Goal: Task Accomplishment & Management: Manage account settings

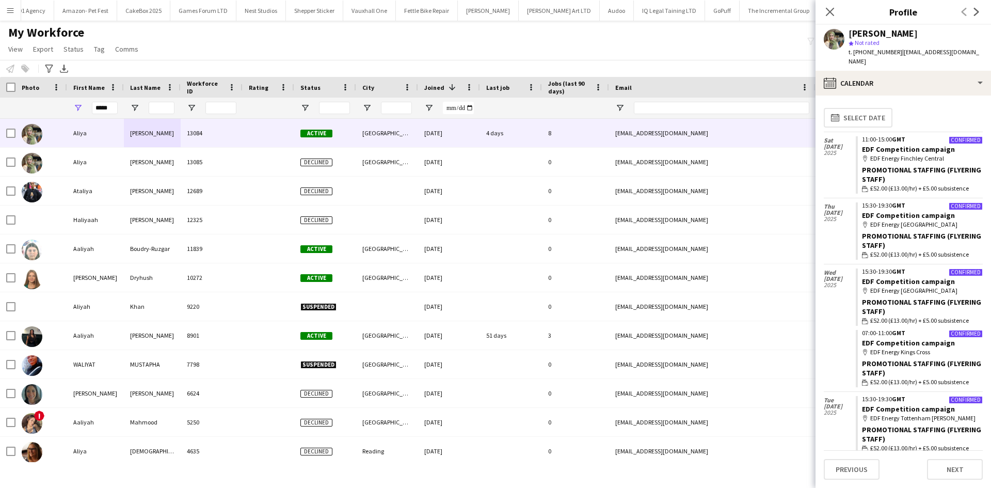
scroll to position [3276, 0]
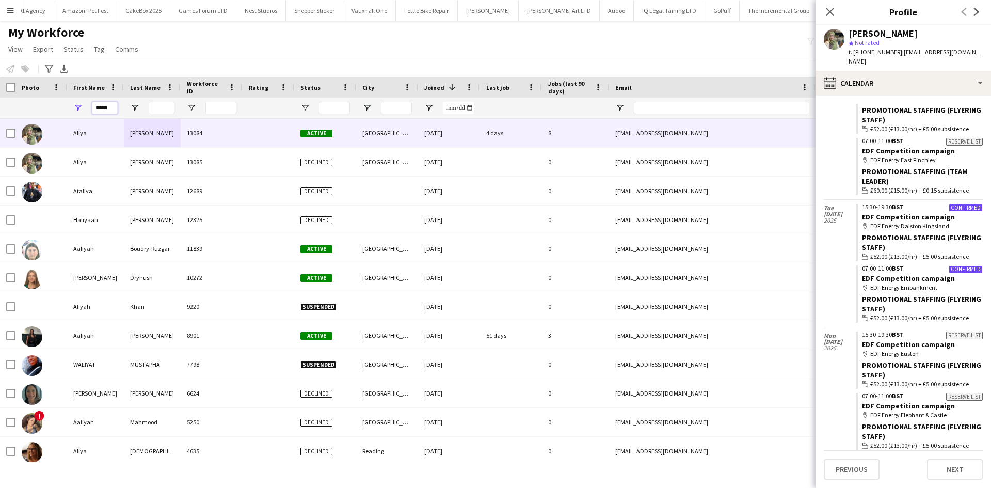
click at [20, 103] on div "*****" at bounding box center [559, 108] width 1119 height 21
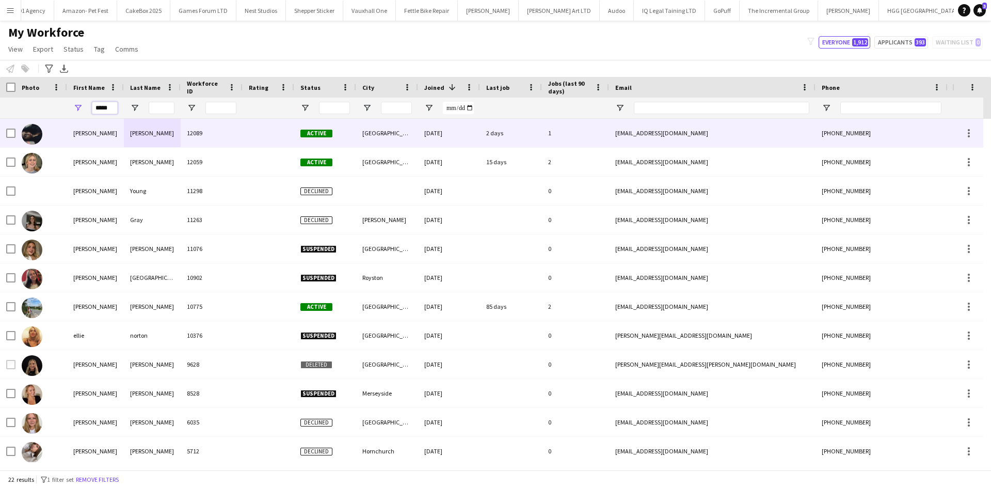
type input "*****"
click at [147, 140] on div "Bottomley" at bounding box center [152, 133] width 57 height 28
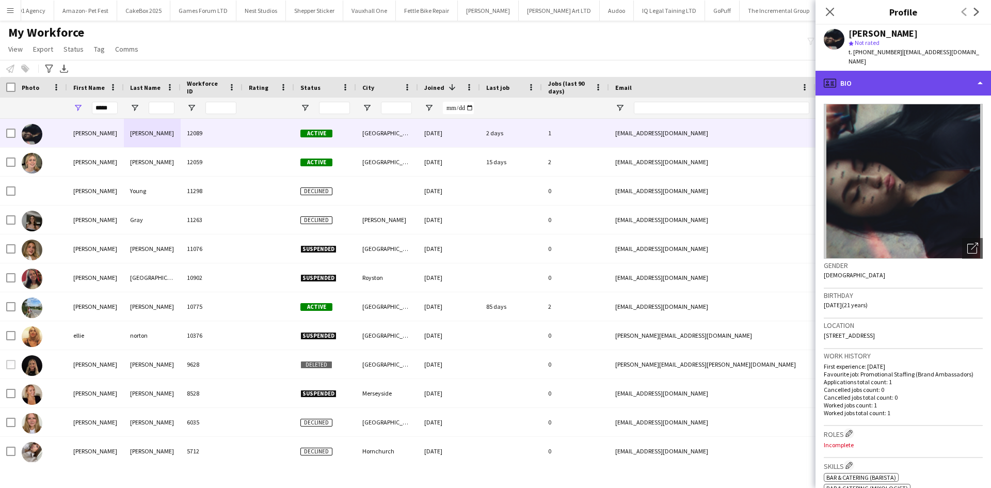
click at [890, 83] on div "profile Bio" at bounding box center [904, 83] width 176 height 25
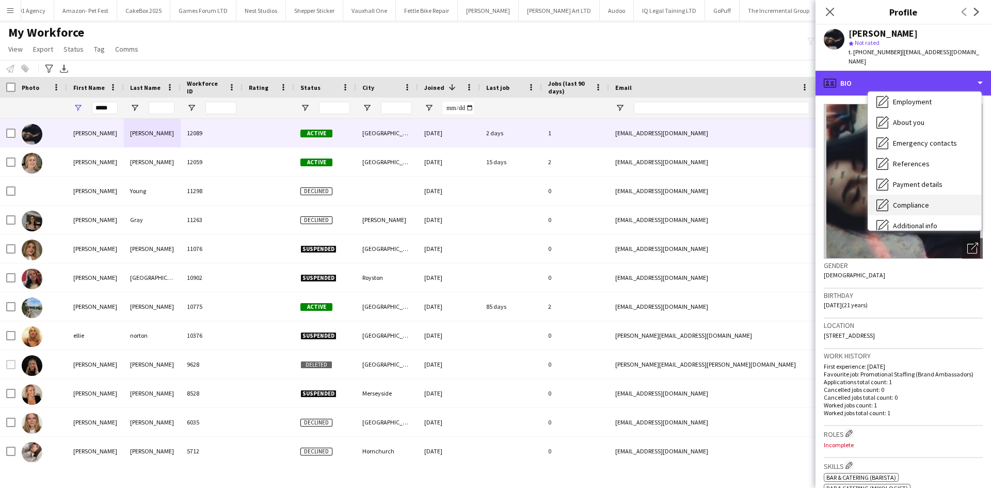
scroll to position [45, 0]
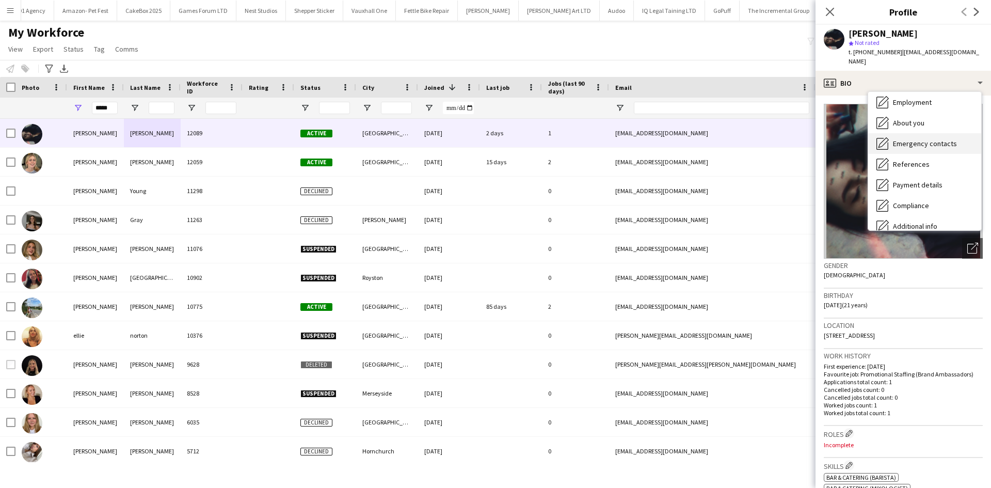
click at [936, 139] on span "Emergency contacts" at bounding box center [925, 143] width 64 height 9
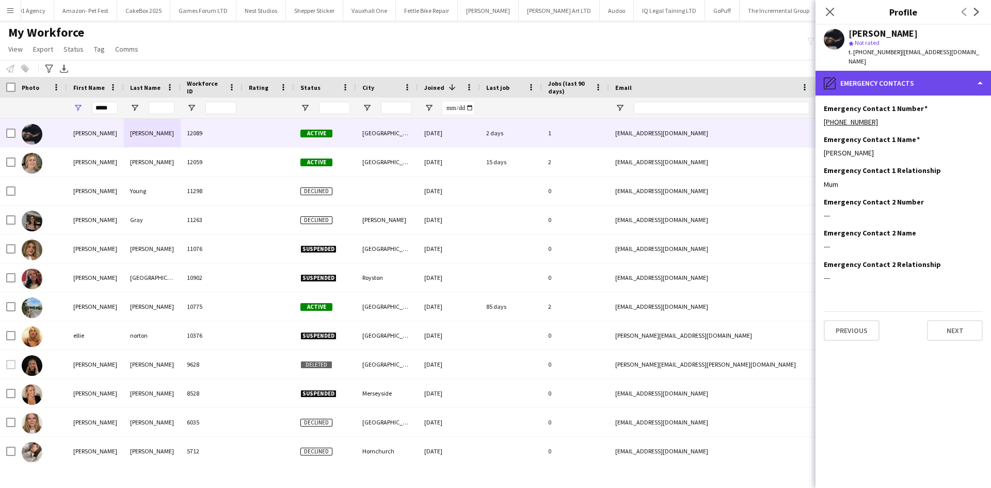
click at [915, 74] on div "pencil4 Emergency contacts" at bounding box center [904, 83] width 176 height 25
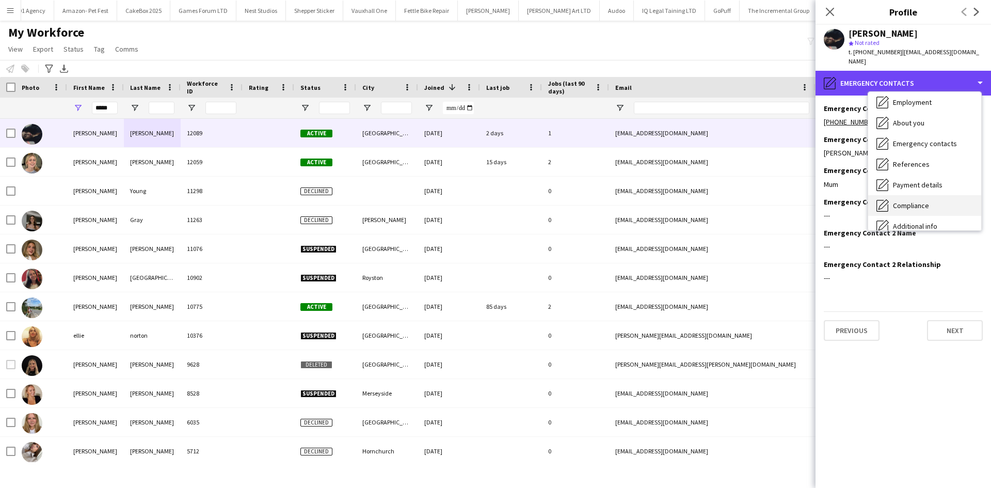
scroll to position [138, 0]
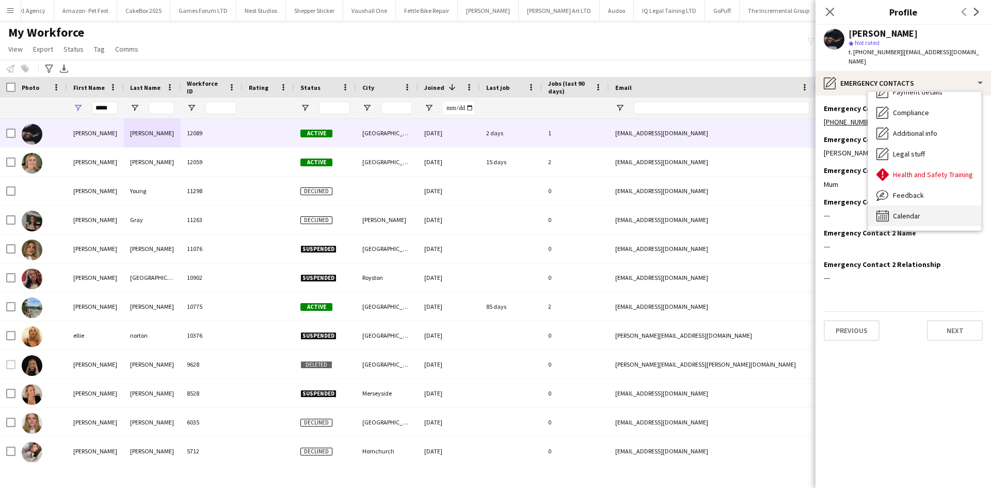
click at [917, 211] on span "Calendar" at bounding box center [906, 215] width 27 height 9
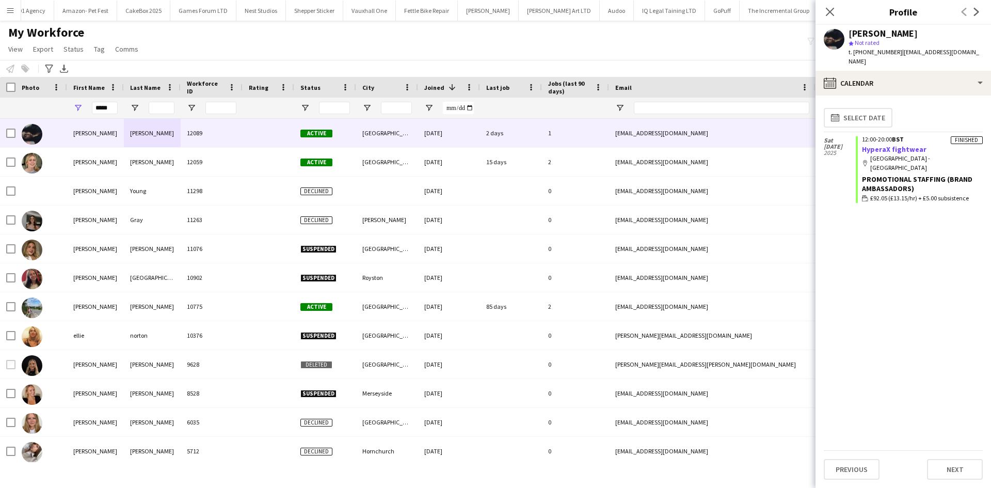
click at [874, 145] on link "HyperaX fightwear" at bounding box center [894, 149] width 65 height 9
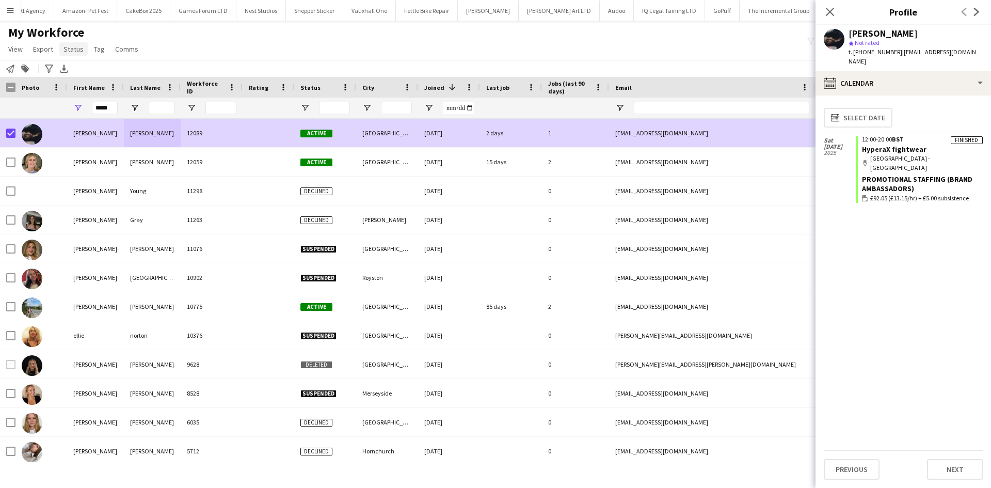
click at [74, 45] on span "Status" at bounding box center [74, 48] width 20 height 9
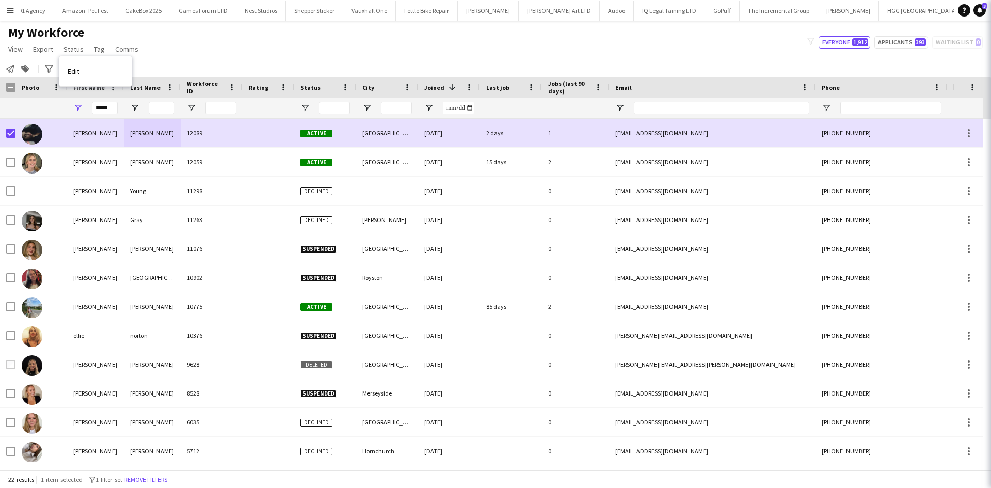
click at [421, 36] on div "My Workforce View Views Default view New view Update view Delete view Edit name…" at bounding box center [495, 42] width 991 height 35
click at [75, 50] on span "Status" at bounding box center [74, 48] width 20 height 9
click at [94, 80] on link "Edit" at bounding box center [95, 71] width 72 height 22
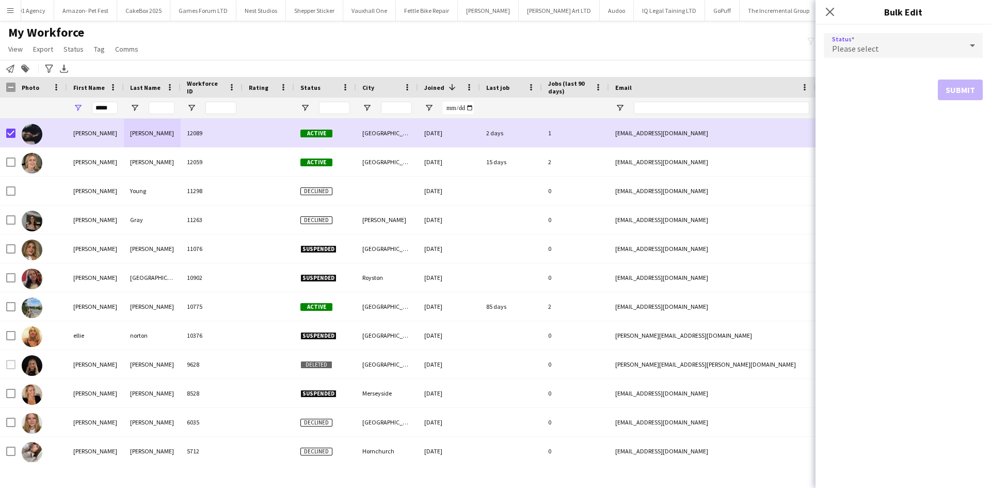
click at [911, 55] on div "Please select" at bounding box center [893, 45] width 138 height 25
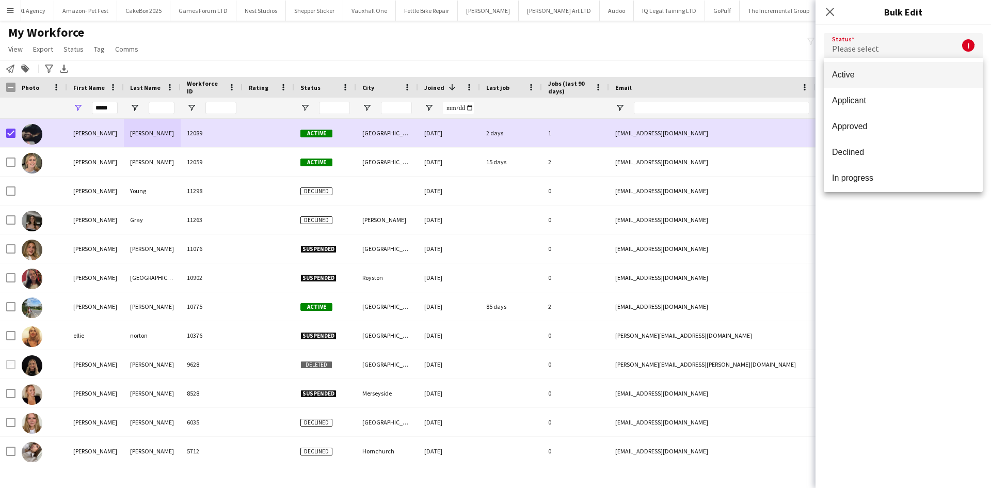
click at [594, 41] on div at bounding box center [495, 244] width 991 height 488
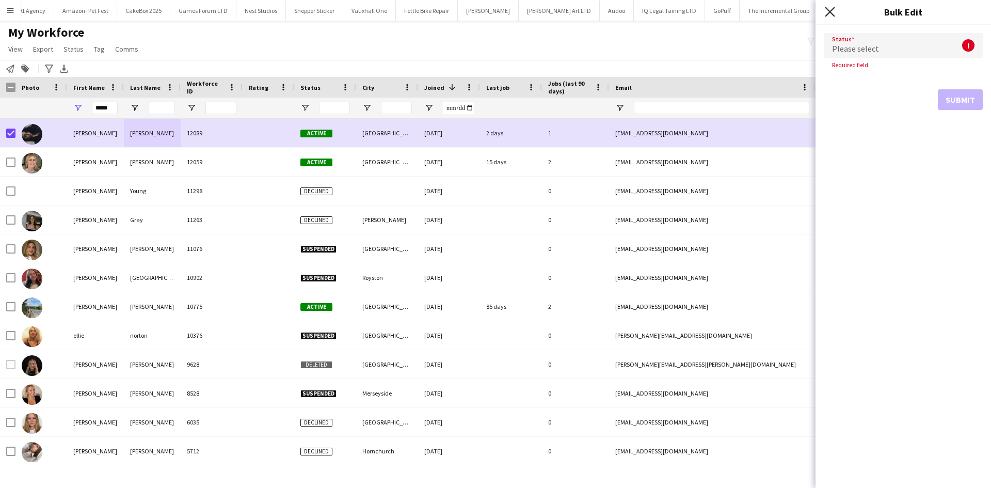
click at [827, 9] on icon at bounding box center [830, 12] width 10 height 10
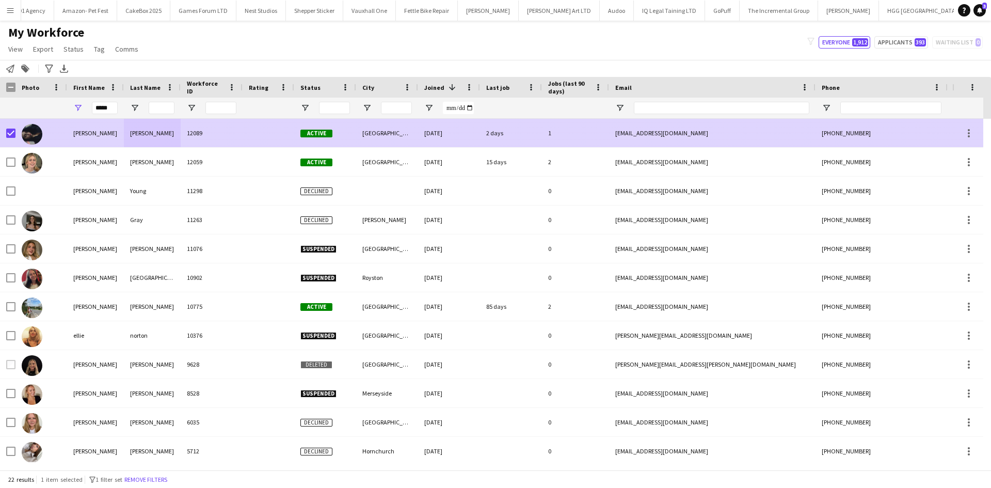
click at [246, 139] on div at bounding box center [269, 133] width 52 height 28
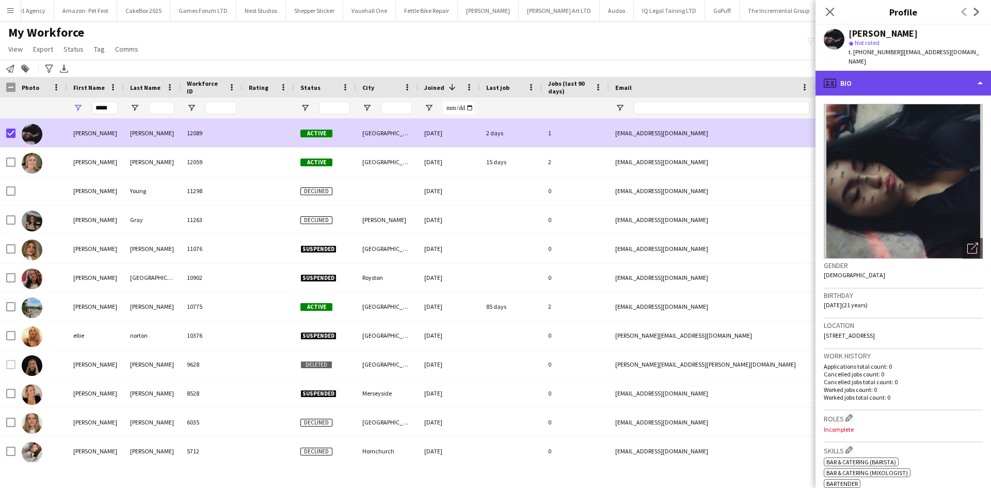
click at [859, 71] on div "profile Bio" at bounding box center [904, 83] width 176 height 25
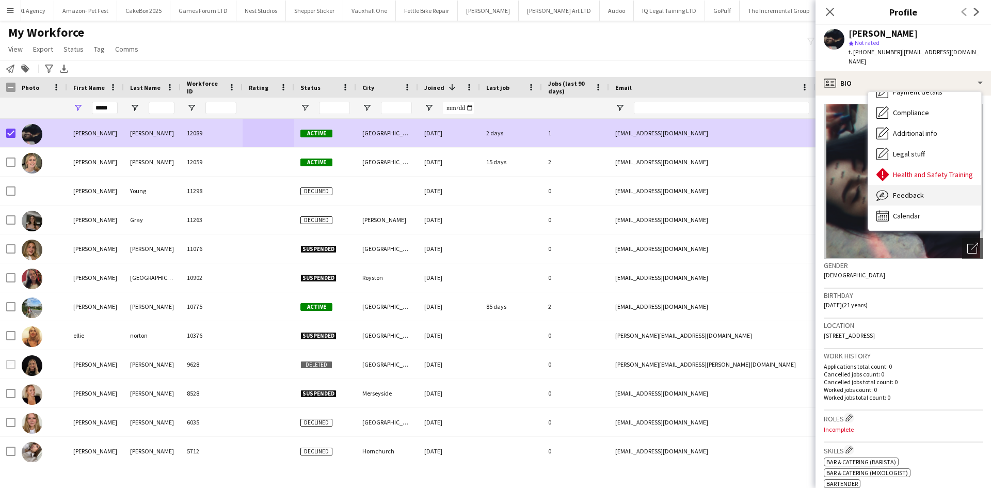
click at [912, 191] on span "Feedback" at bounding box center [908, 195] width 31 height 9
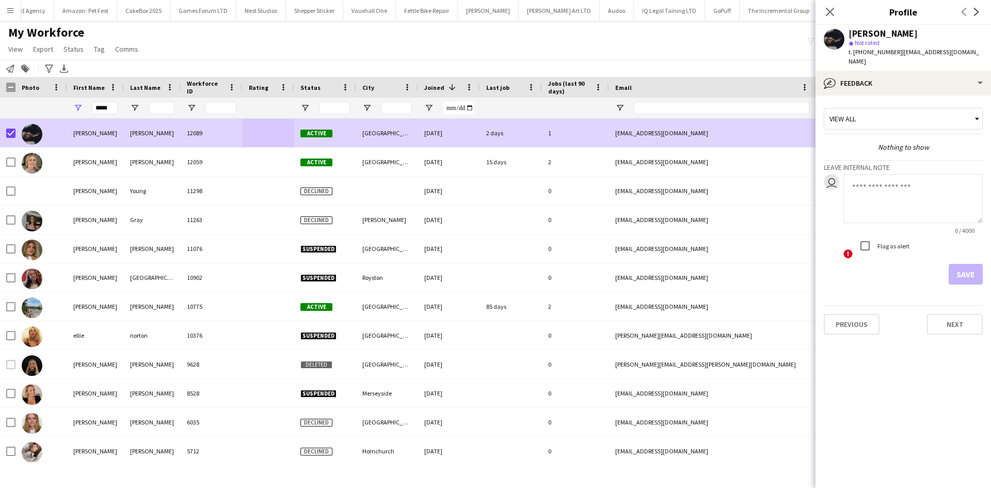
click at [932, 115] on div "View all" at bounding box center [898, 119] width 148 height 20
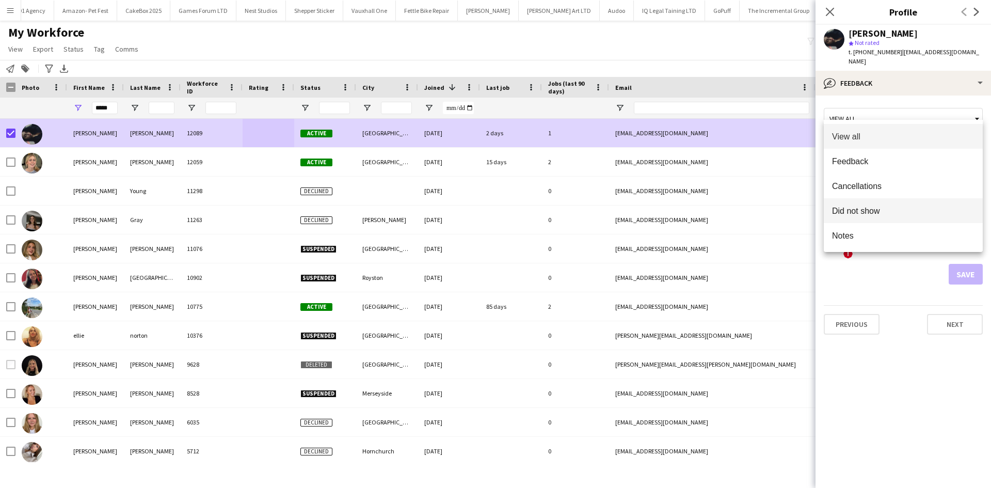
click at [879, 206] on span "Did not show" at bounding box center [903, 211] width 142 height 10
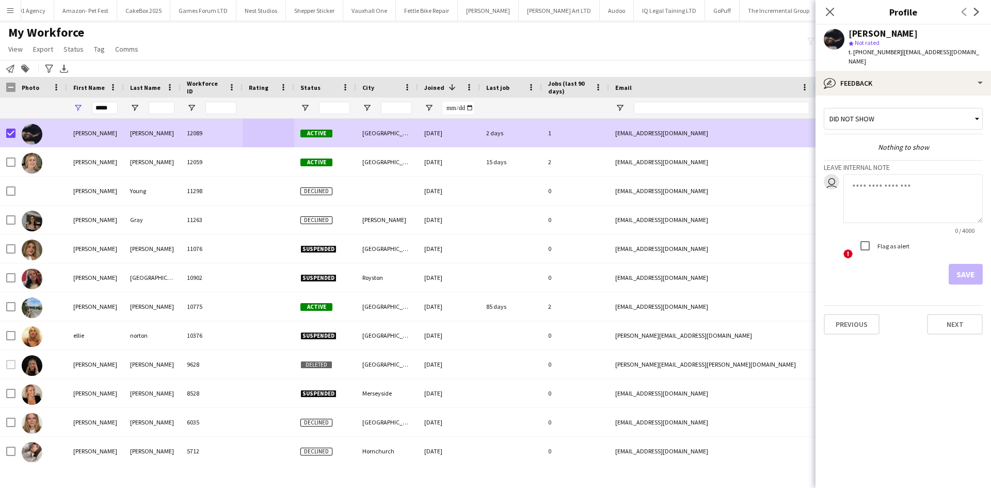
click at [870, 203] on textarea at bounding box center [913, 198] width 139 height 49
type textarea "**********"
click at [976, 271] on button "Save" at bounding box center [966, 274] width 34 height 21
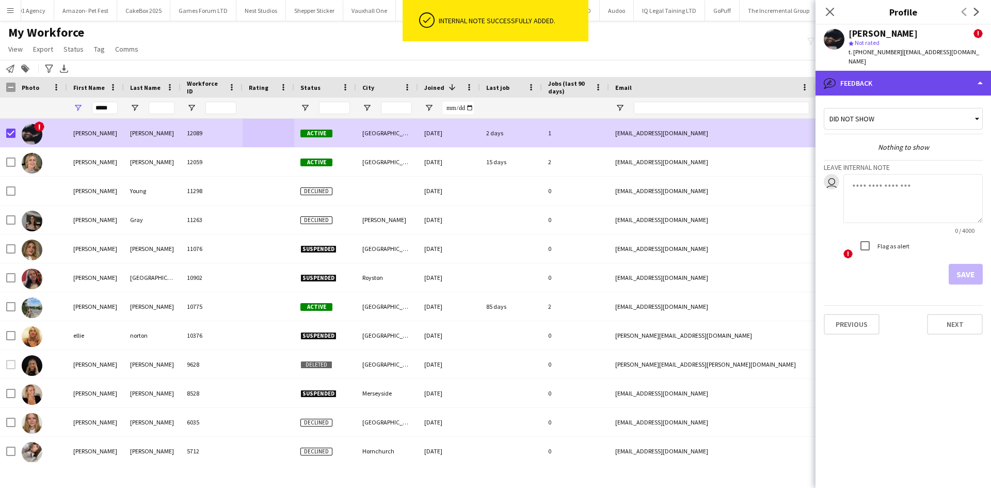
click at [915, 73] on div "bubble-pencil Feedback" at bounding box center [904, 83] width 176 height 25
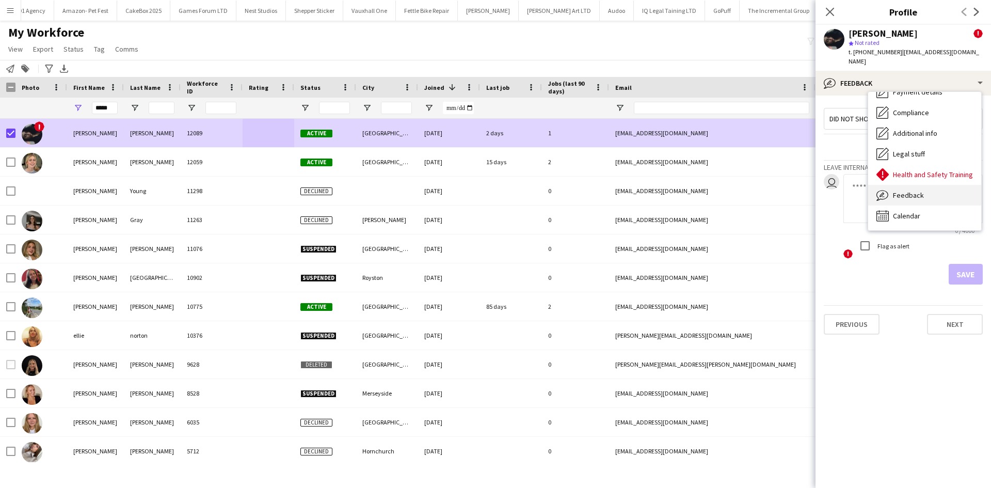
click at [911, 191] on span "Feedback" at bounding box center [908, 195] width 31 height 9
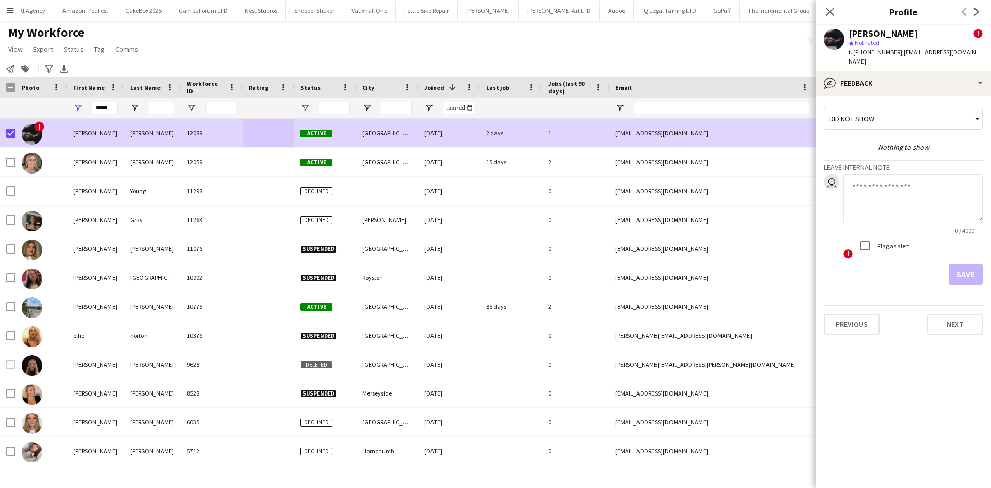
click at [862, 36] on div "Ellie Bottomley" at bounding box center [883, 33] width 69 height 9
click at [975, 16] on app-icon "Next" at bounding box center [977, 12] width 12 height 12
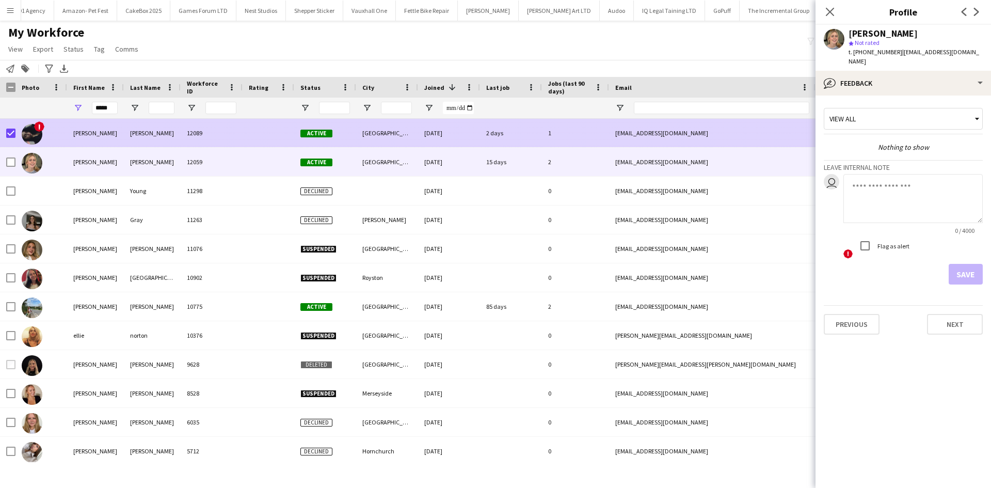
click at [428, 130] on div "24-06-2025" at bounding box center [449, 133] width 62 height 28
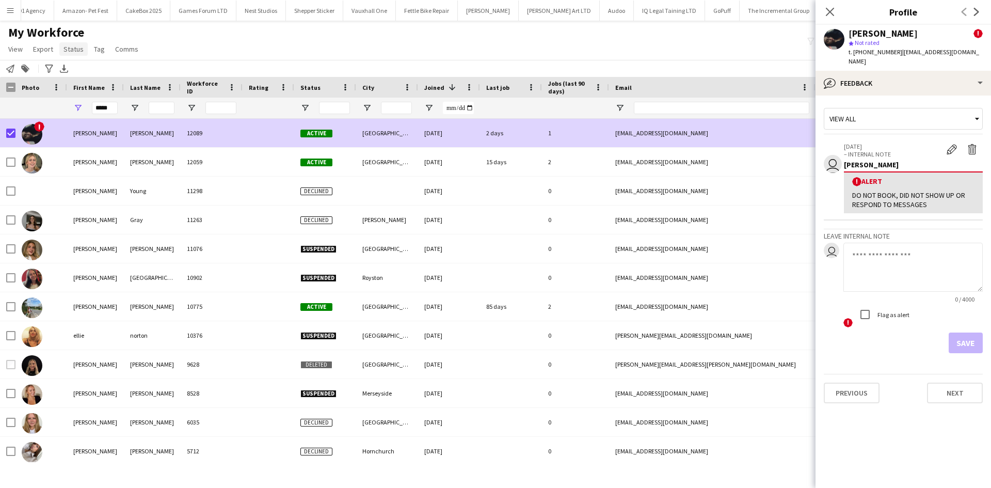
click at [82, 54] on link "Status" at bounding box center [73, 48] width 28 height 13
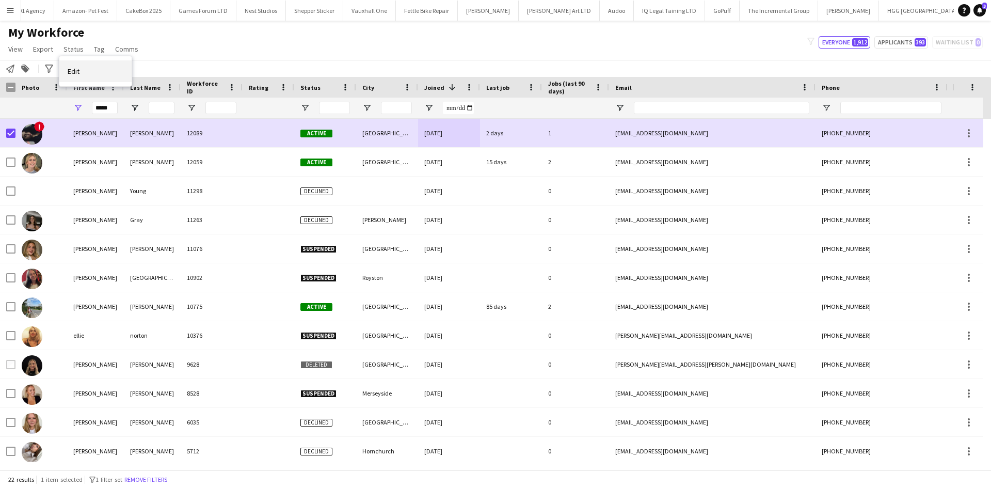
click at [101, 72] on link "Edit" at bounding box center [95, 71] width 72 height 22
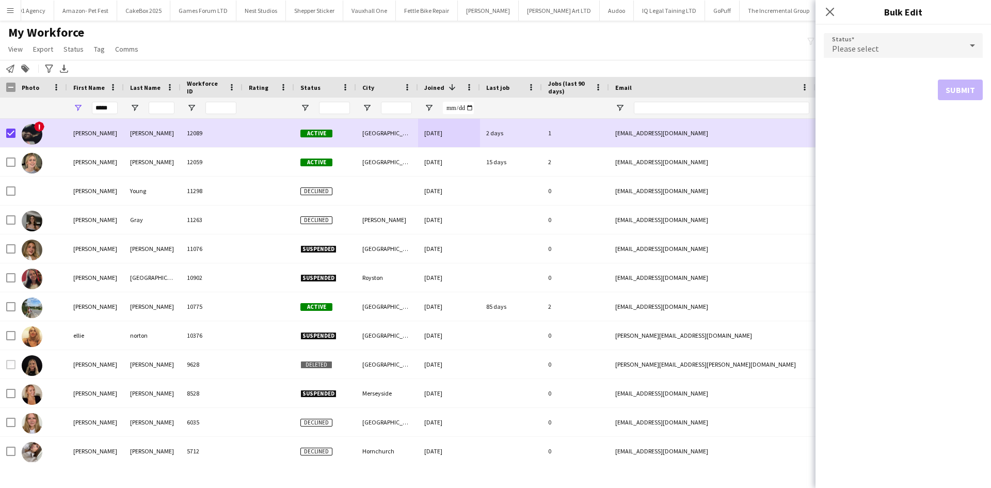
click at [926, 30] on form "Status Please select Submit" at bounding box center [903, 67] width 159 height 84
click at [926, 38] on div "Please select" at bounding box center [893, 45] width 138 height 25
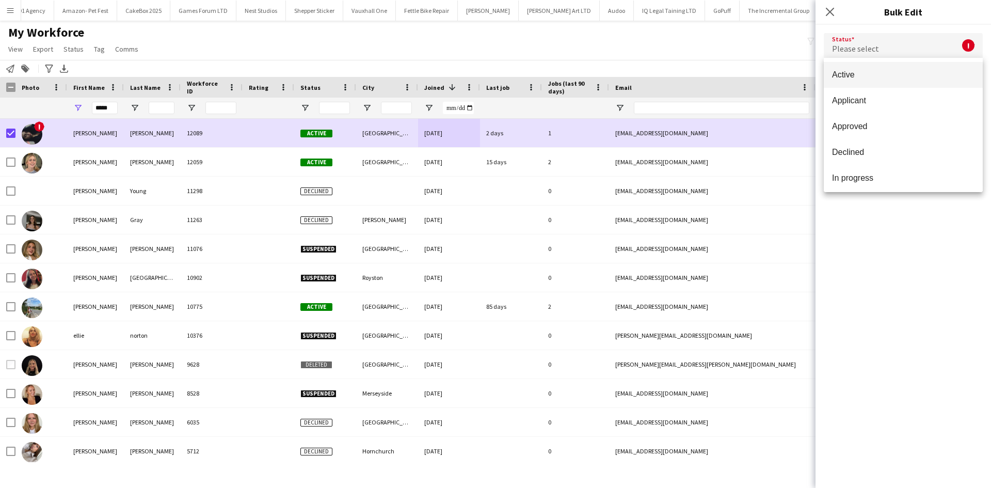
click at [681, 10] on div at bounding box center [495, 244] width 991 height 488
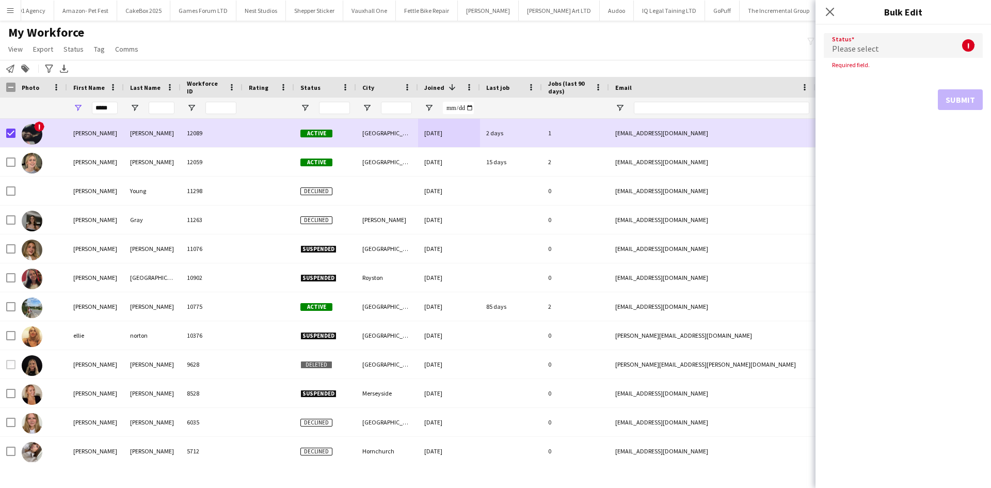
click at [658, 52] on div "My Workforce View Views Default view New view Update view Delete view Edit name…" at bounding box center [495, 42] width 991 height 35
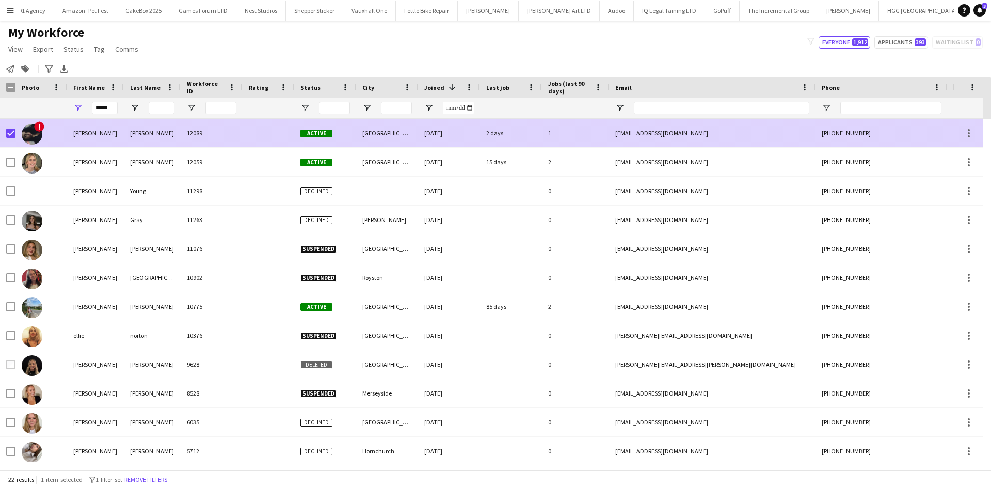
click at [316, 136] on span "Active" at bounding box center [316, 134] width 32 height 8
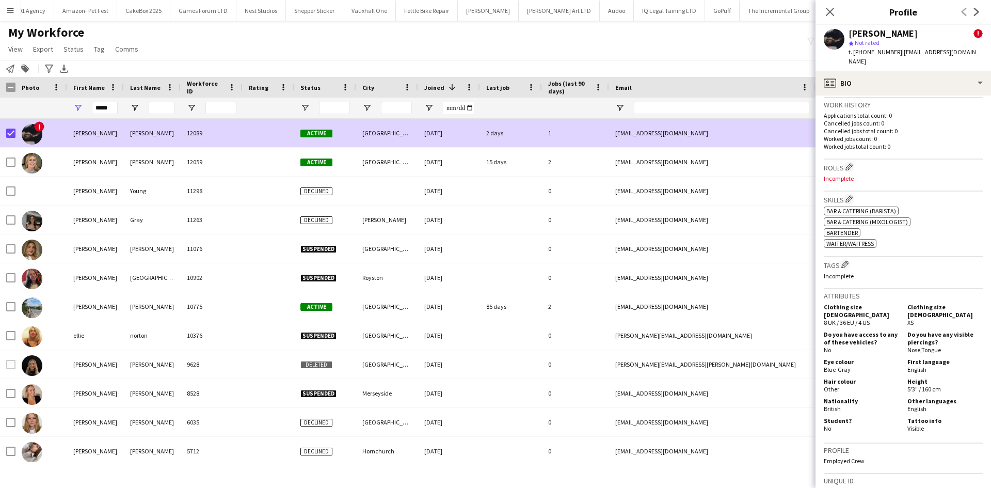
scroll to position [546, 0]
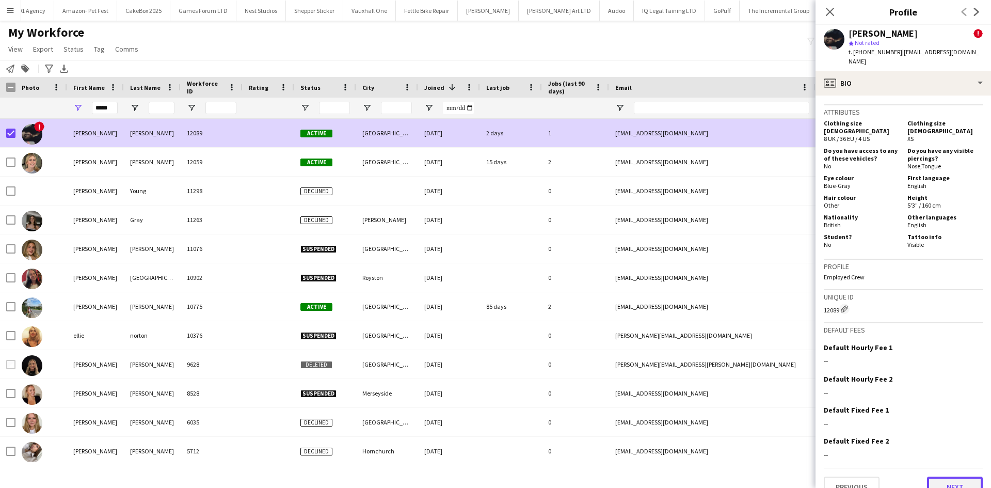
click at [949, 477] on button "Next" at bounding box center [955, 487] width 56 height 21
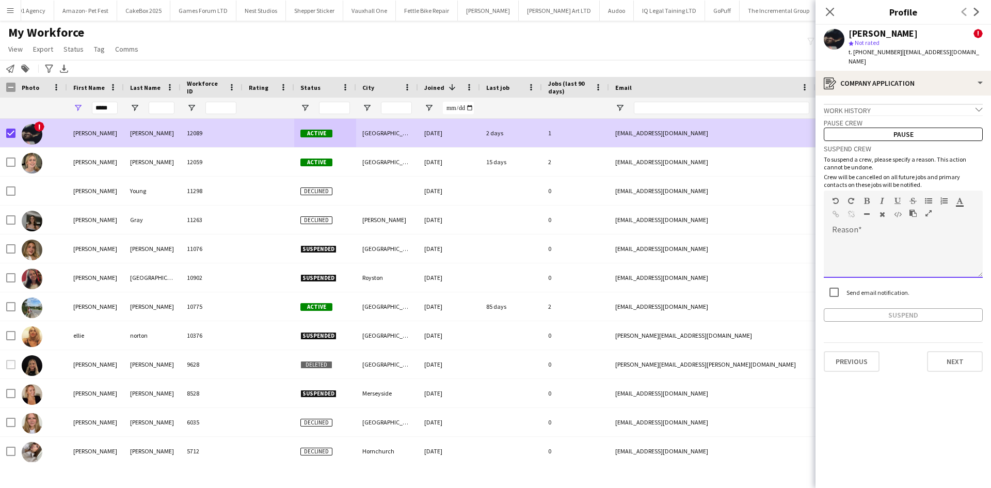
click at [875, 236] on div at bounding box center [903, 256] width 159 height 41
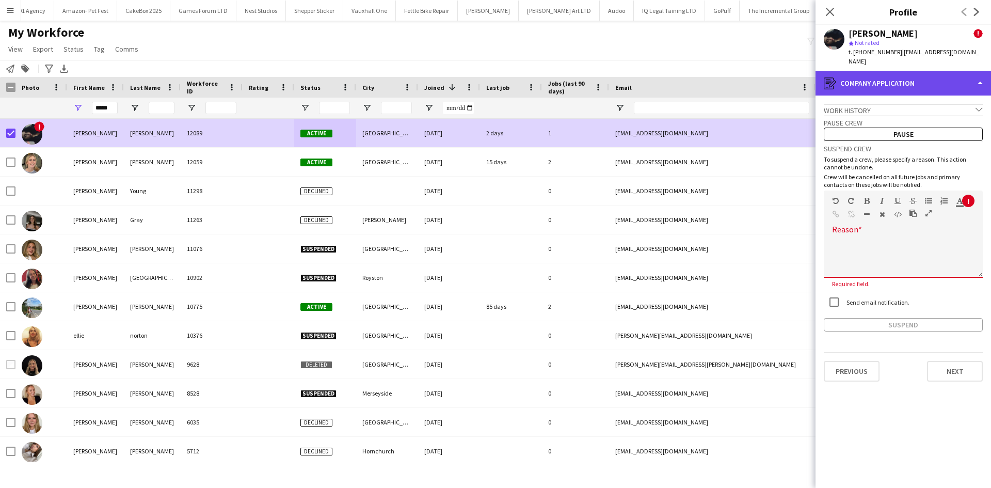
click at [856, 71] on div "register Company application" at bounding box center [904, 83] width 176 height 25
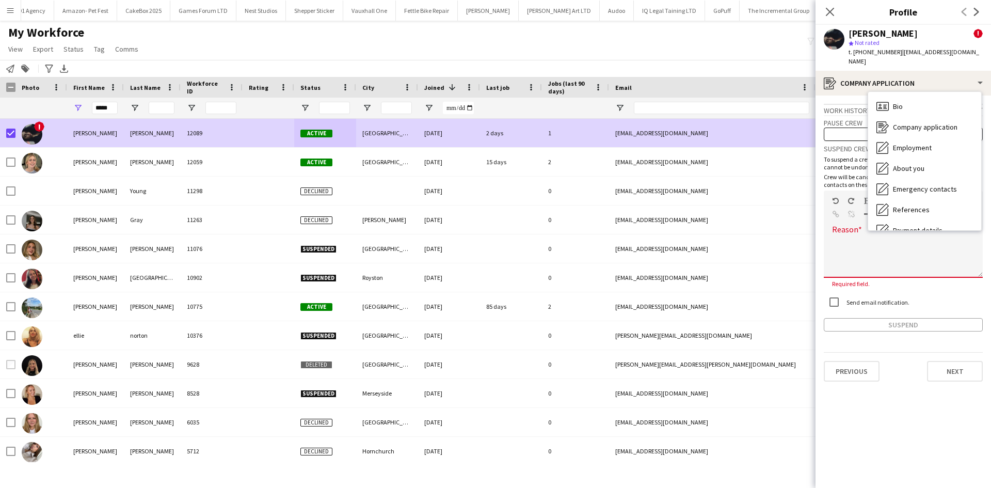
click at [842, 229] on div at bounding box center [903, 253] width 159 height 49
click at [900, 237] on div at bounding box center [903, 256] width 159 height 41
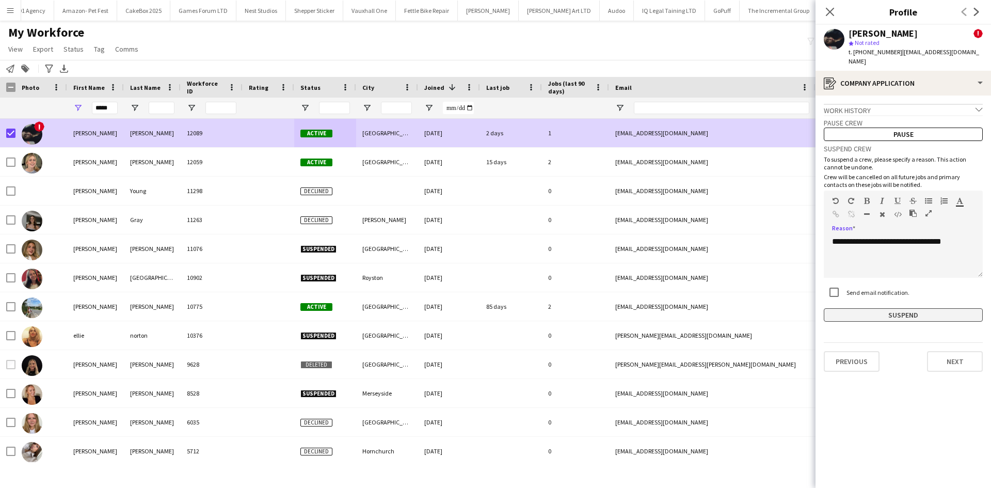
click at [902, 308] on button "Suspend" at bounding box center [903, 314] width 159 height 13
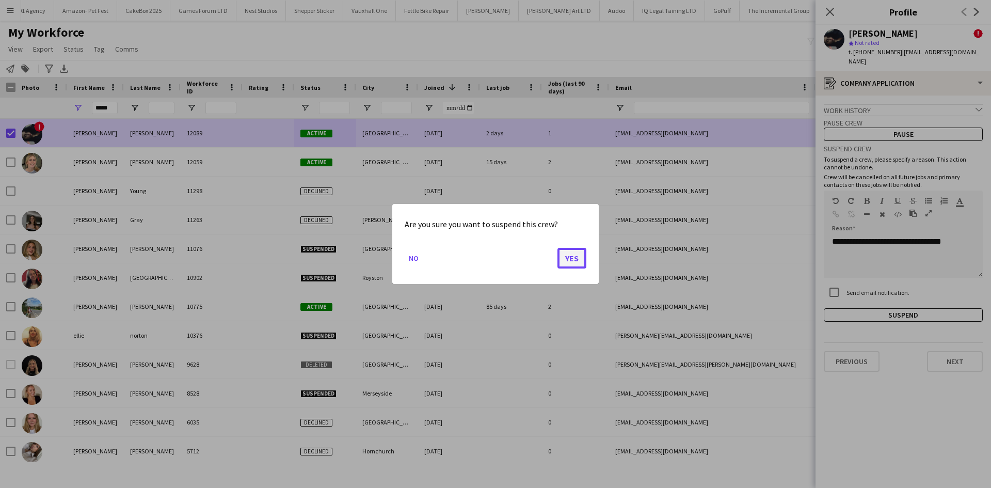
click at [580, 263] on button "Yes" at bounding box center [572, 258] width 29 height 21
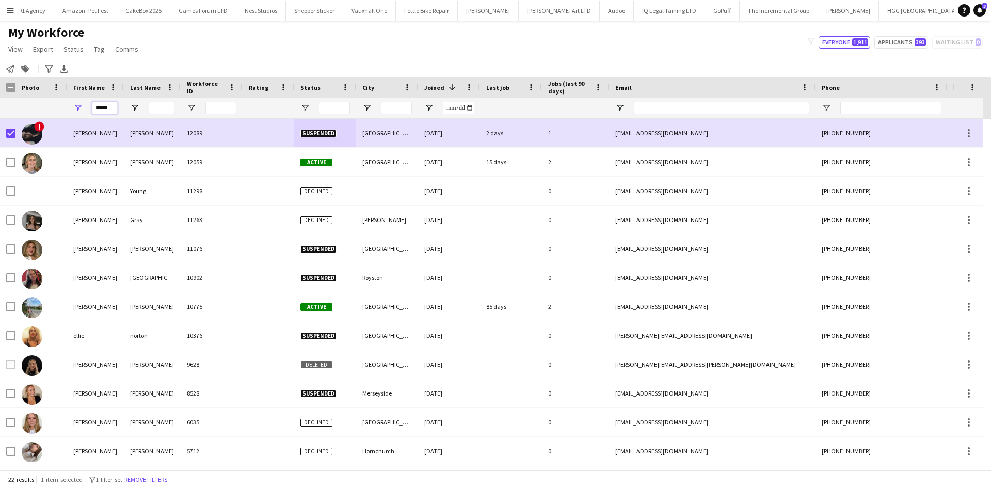
drag, startPoint x: 108, startPoint y: 109, endPoint x: -39, endPoint y: 94, distance: 148.4
click at [0, 94] on html "Menu Boards Boards Boards All jobs Status Workforce Workforce My Workforce Recr…" at bounding box center [495, 244] width 991 height 488
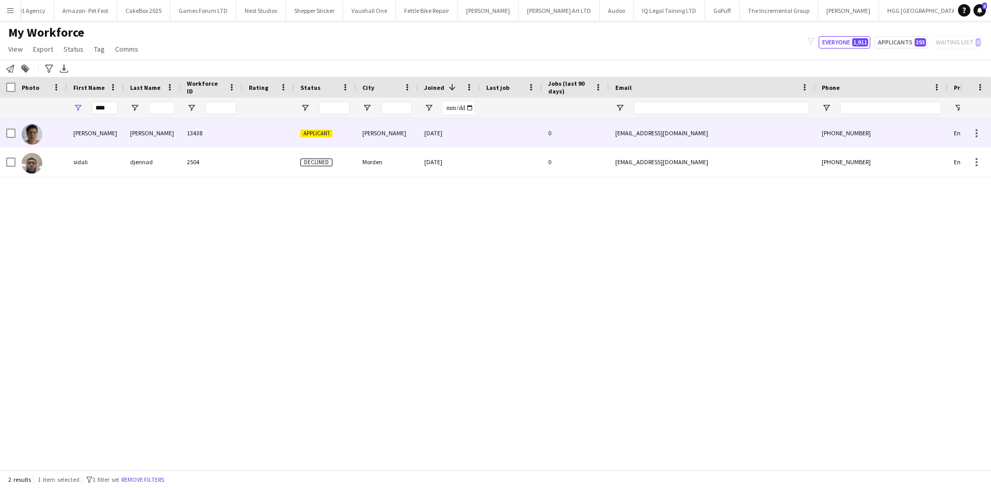
click at [181, 126] on div "13438" at bounding box center [212, 133] width 62 height 28
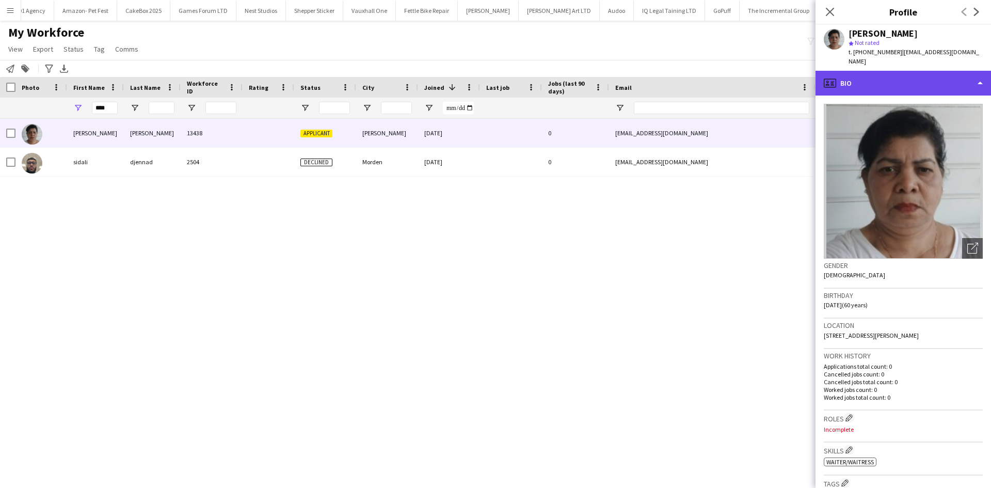
click at [870, 71] on div "profile Bio" at bounding box center [904, 83] width 176 height 25
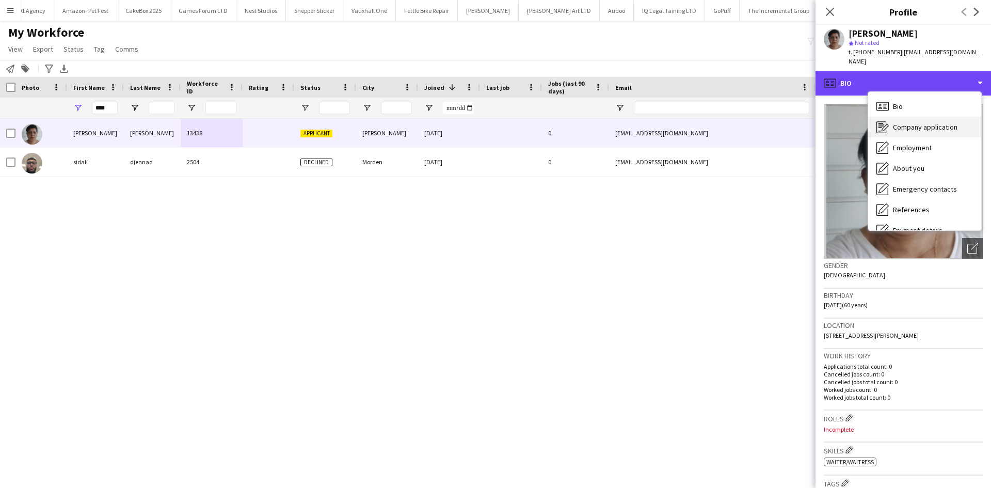
scroll to position [23, 0]
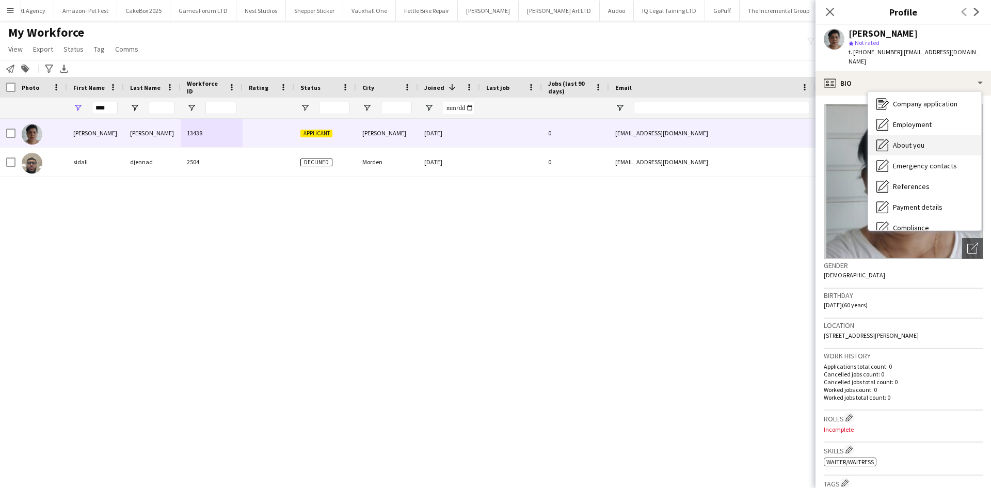
click at [909, 140] on div "About you About you" at bounding box center [924, 145] width 113 height 21
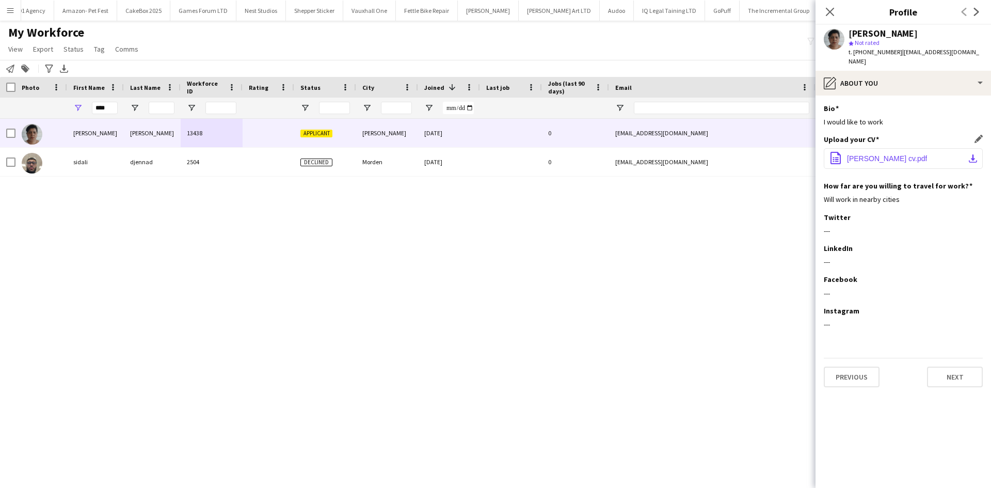
click at [879, 154] on span "idalina poereira cv.pdf" at bounding box center [887, 158] width 80 height 8
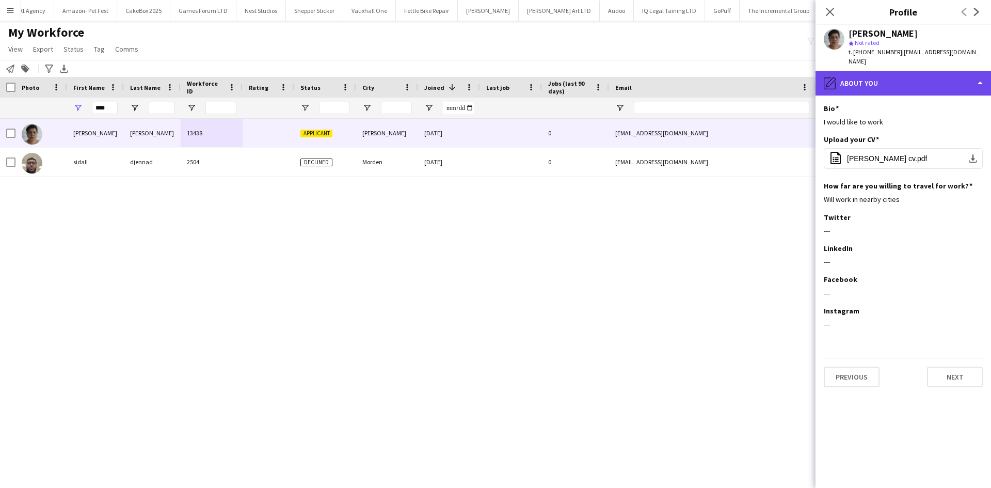
click at [930, 74] on div "pencil4 About you" at bounding box center [904, 83] width 176 height 25
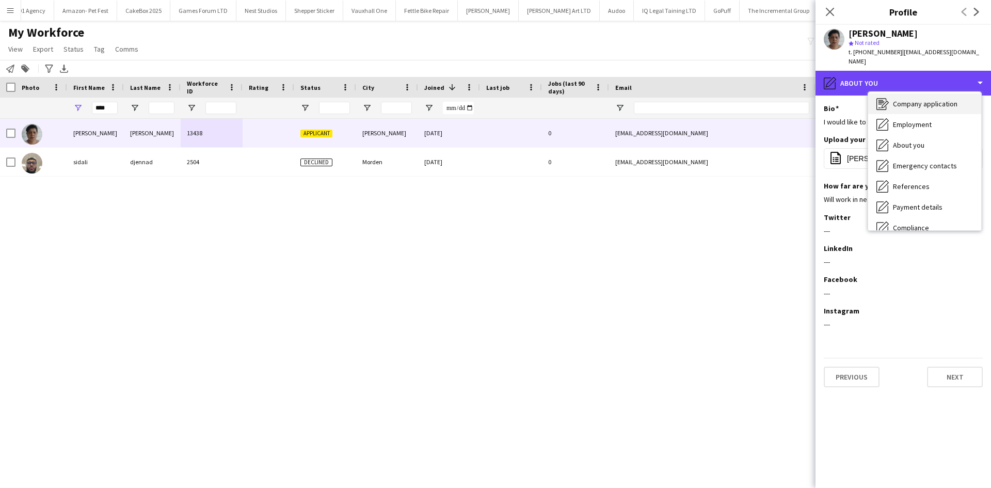
scroll to position [0, 0]
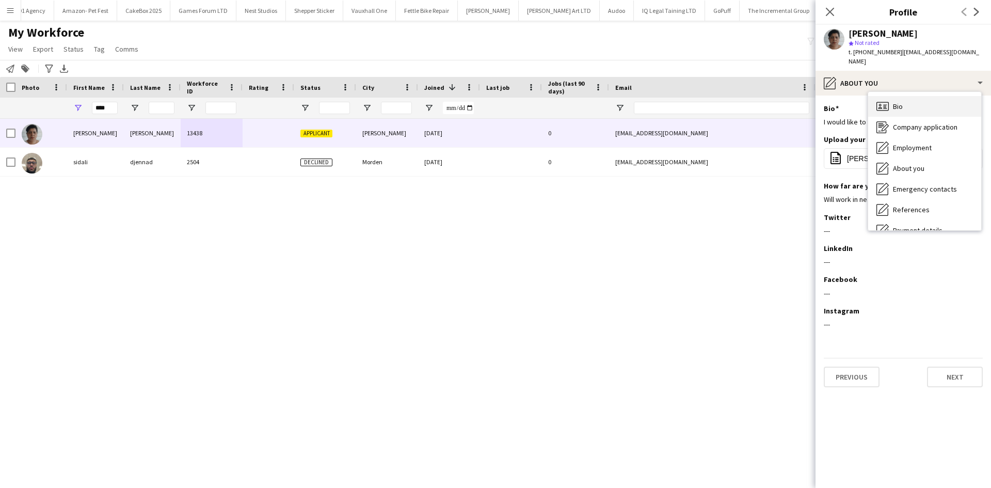
click at [894, 96] on div "Bio Bio" at bounding box center [924, 106] width 113 height 21
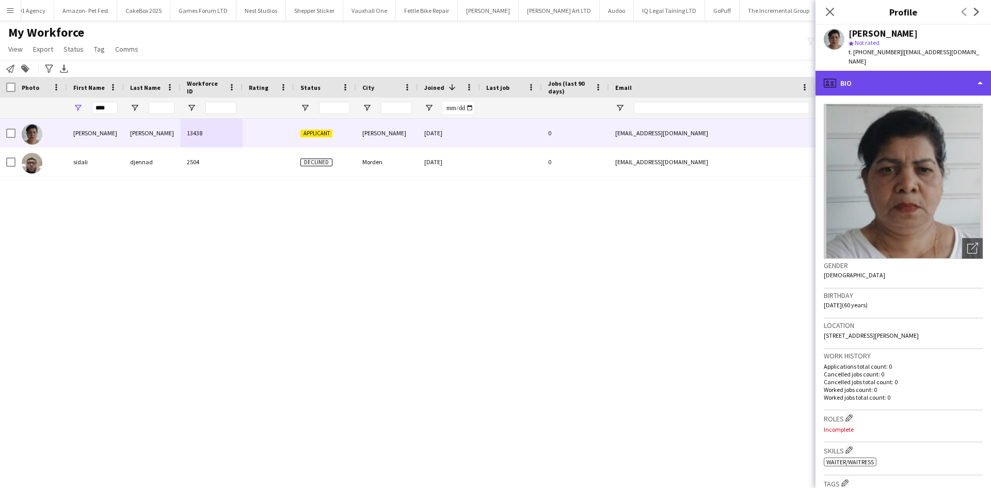
click at [912, 71] on div "profile Bio" at bounding box center [904, 83] width 176 height 25
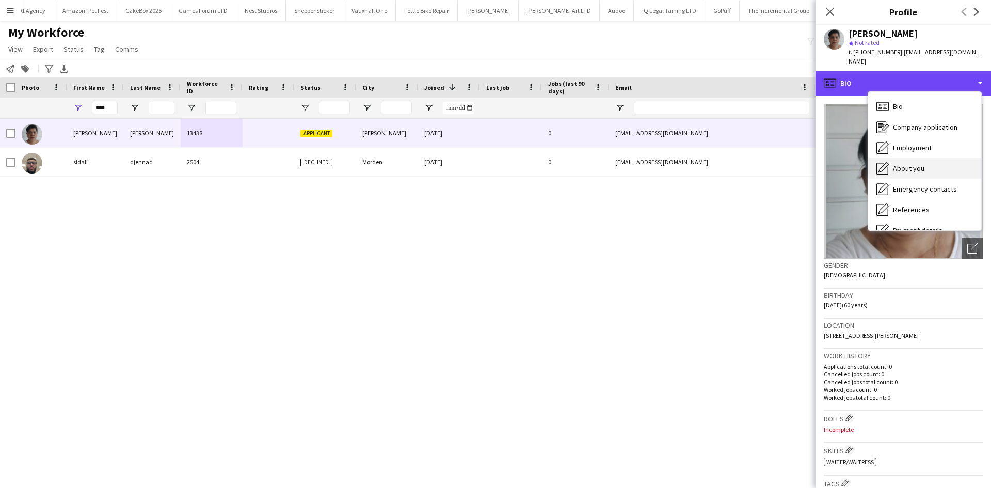
scroll to position [138, 0]
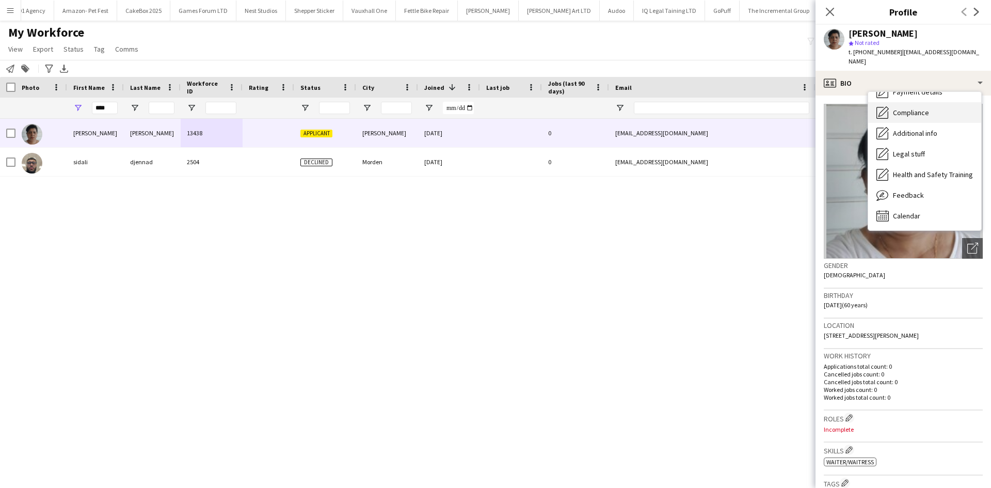
click at [913, 108] on span "Compliance" at bounding box center [911, 112] width 36 height 9
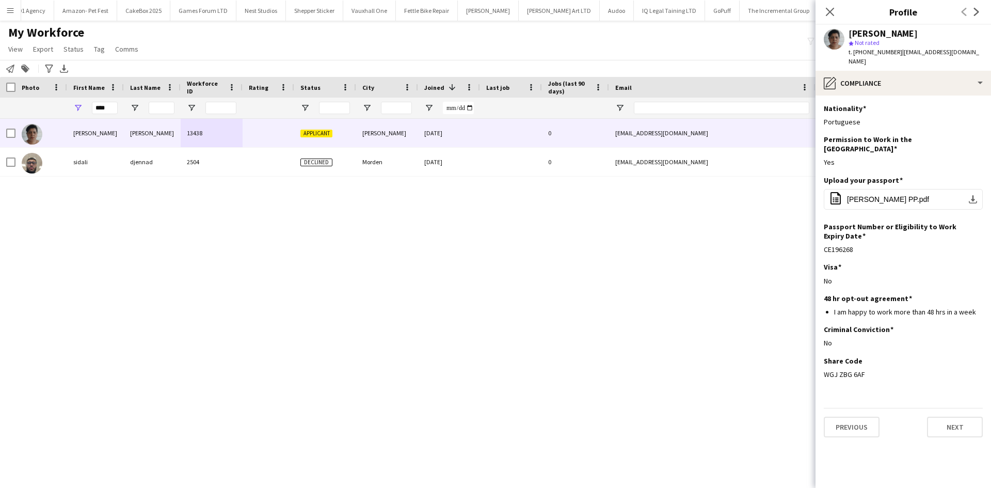
drag, startPoint x: 865, startPoint y: 355, endPoint x: 822, endPoint y: 363, distance: 44.1
click at [822, 363] on app-section-data-types "Nationality Edit this field Portuguese Permission to Work in the UK Edit this f…" at bounding box center [904, 292] width 176 height 392
copy div "WGJ ZBG 6AF"
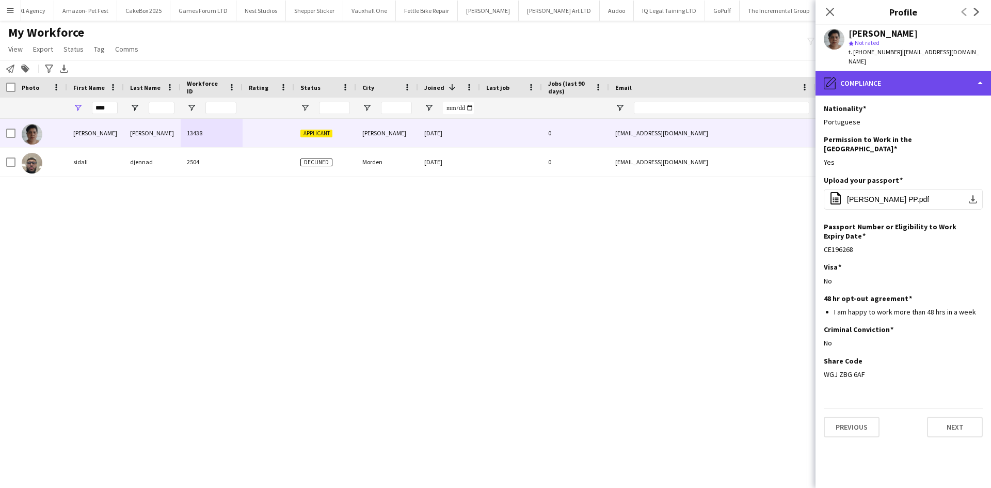
click at [882, 82] on div "pencil4 Compliance" at bounding box center [904, 83] width 176 height 25
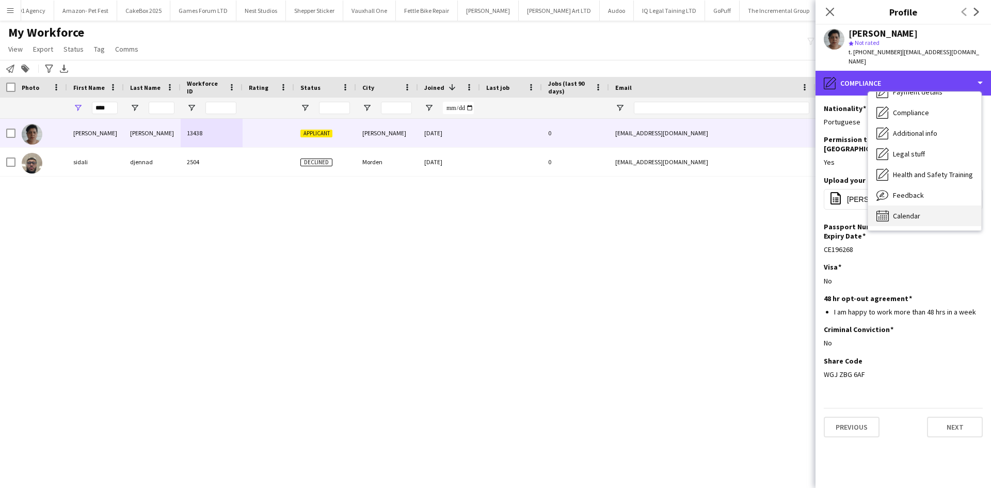
scroll to position [0, 0]
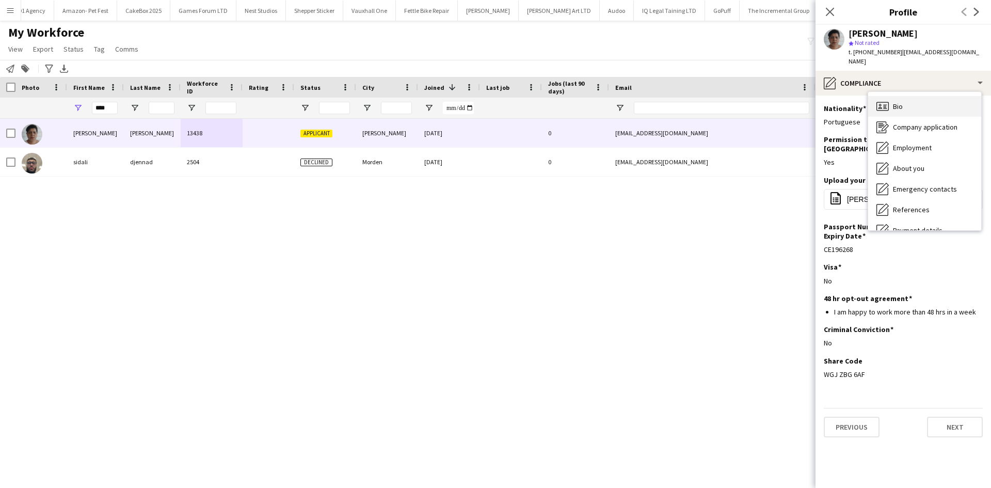
click at [913, 96] on div "Bio Bio" at bounding box center [924, 106] width 113 height 21
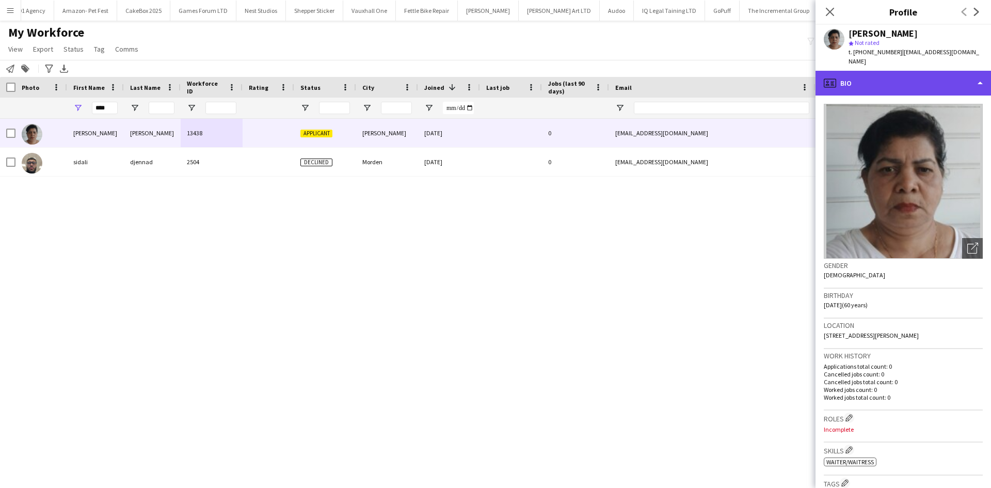
click at [842, 73] on div "profile Bio" at bounding box center [904, 83] width 176 height 25
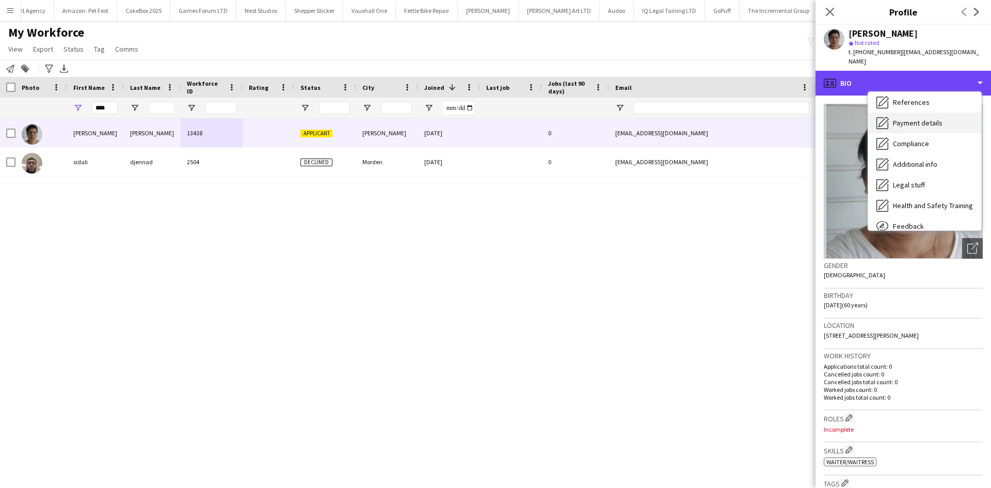
scroll to position [108, 0]
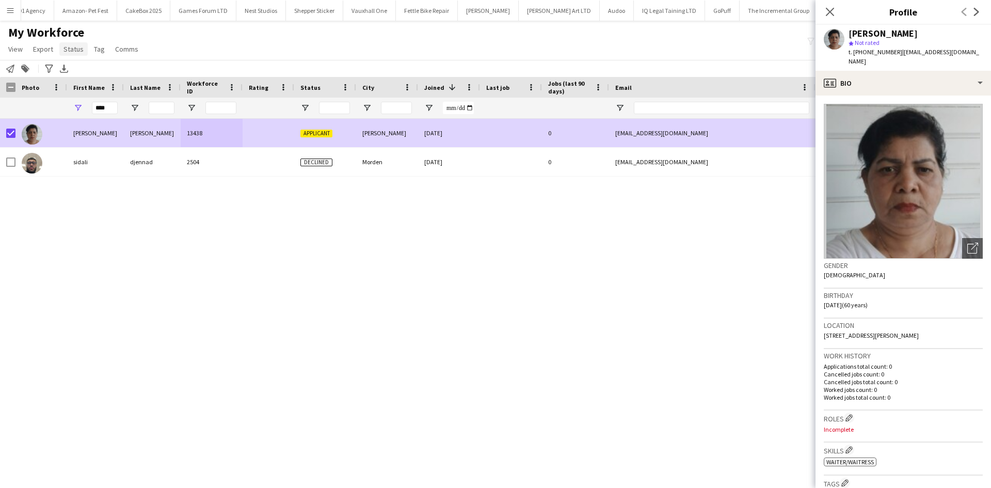
click at [70, 52] on span "Status" at bounding box center [74, 48] width 20 height 9
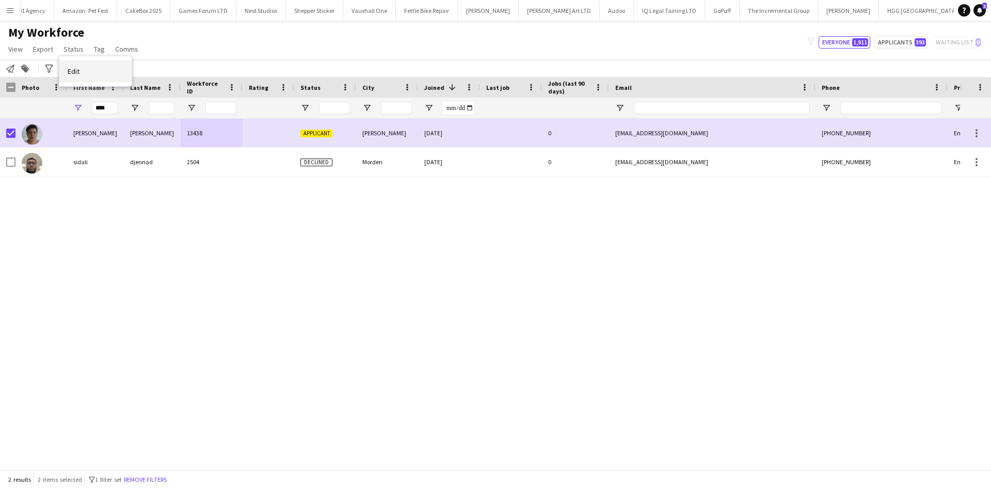
click at [87, 74] on link "Edit" at bounding box center [95, 71] width 72 height 22
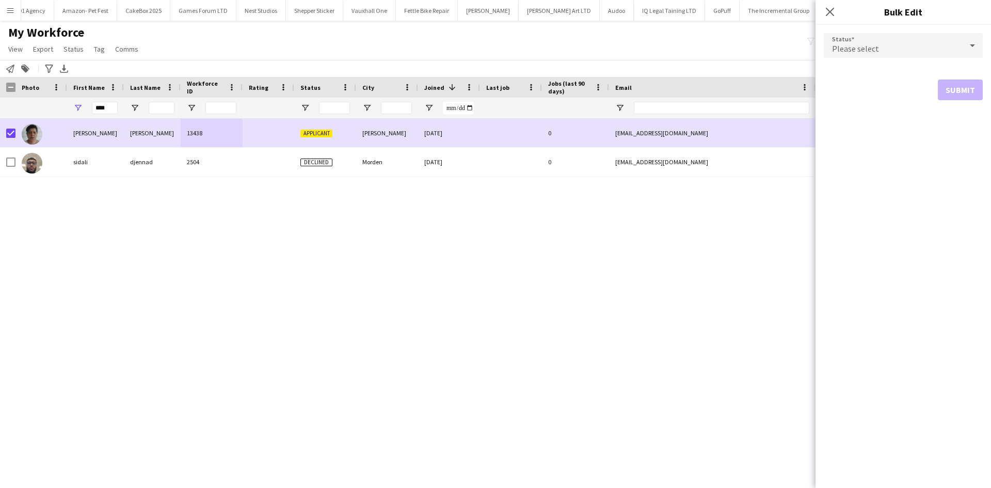
click at [878, 38] on div "Please select" at bounding box center [893, 45] width 138 height 25
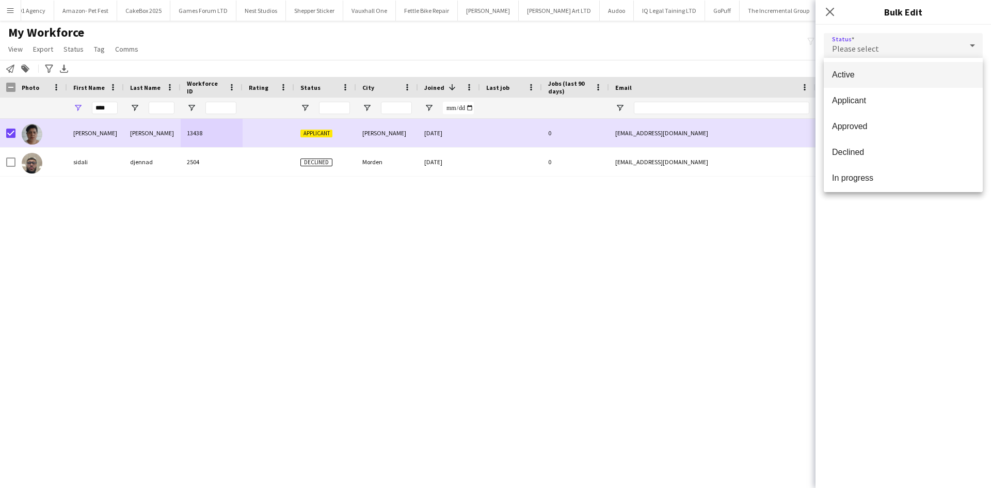
click at [865, 72] on span "Active" at bounding box center [903, 75] width 142 height 10
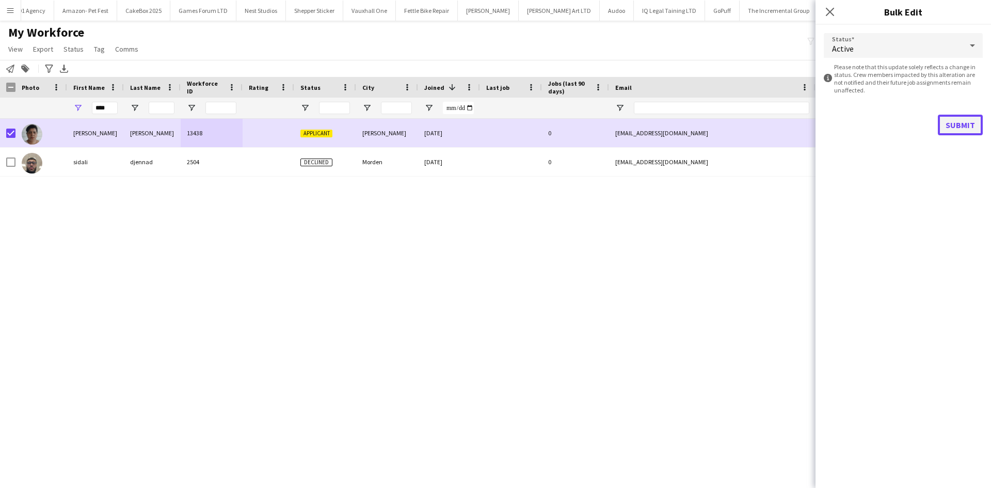
click at [963, 116] on button "Submit" at bounding box center [960, 125] width 45 height 21
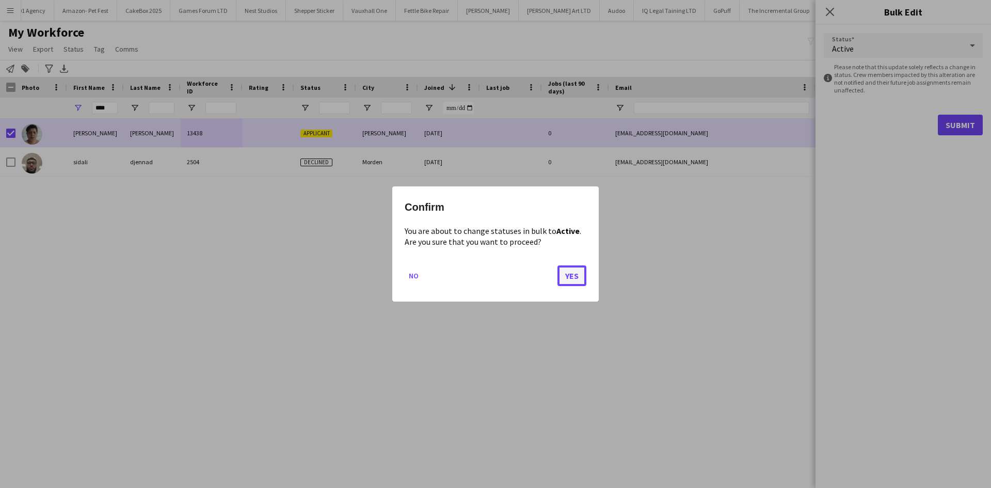
click at [571, 266] on button "Yes" at bounding box center [572, 275] width 29 height 21
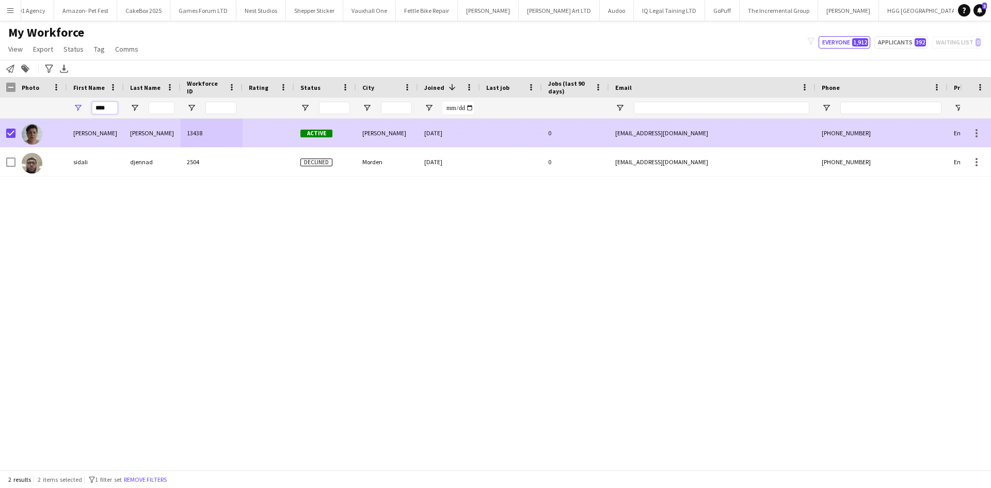
drag, startPoint x: 106, startPoint y: 108, endPoint x: 26, endPoint y: 124, distance: 82.1
click at [26, 124] on div "Workforce Details Photo First Name" at bounding box center [495, 273] width 991 height 393
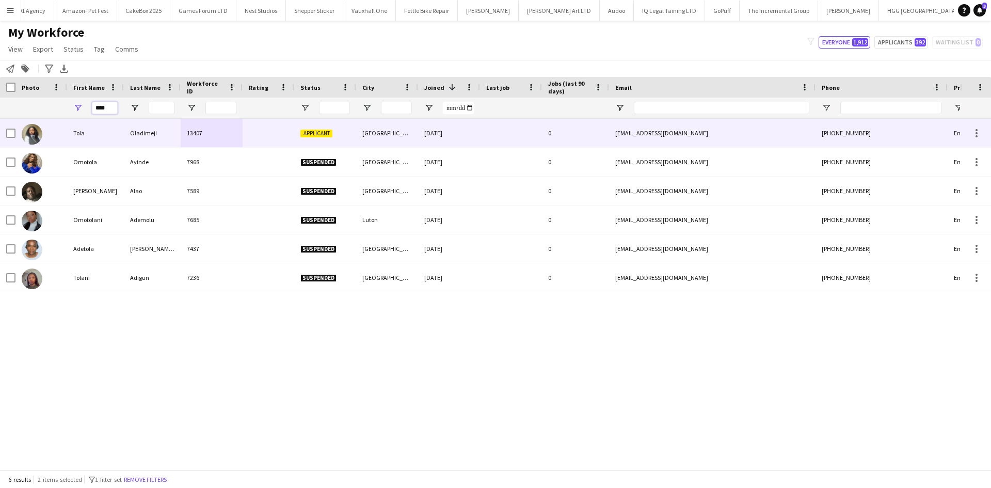
type input "****"
click at [184, 120] on div "13407" at bounding box center [212, 133] width 62 height 28
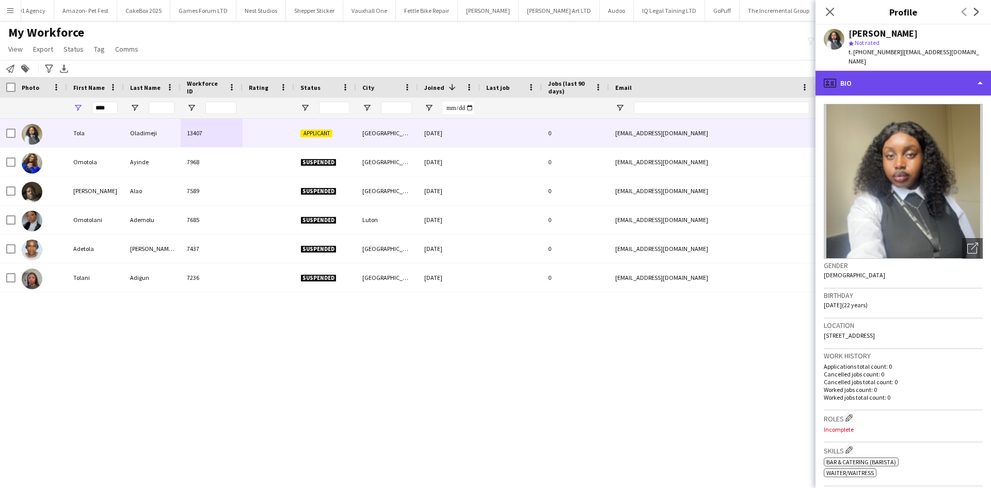
click at [895, 75] on div "profile Bio" at bounding box center [904, 83] width 176 height 25
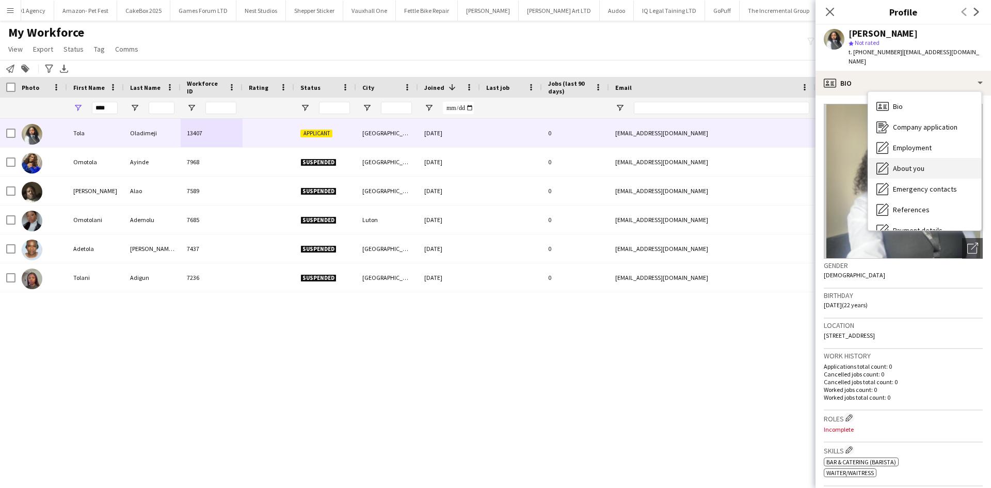
click at [940, 158] on div "About you About you" at bounding box center [924, 168] width 113 height 21
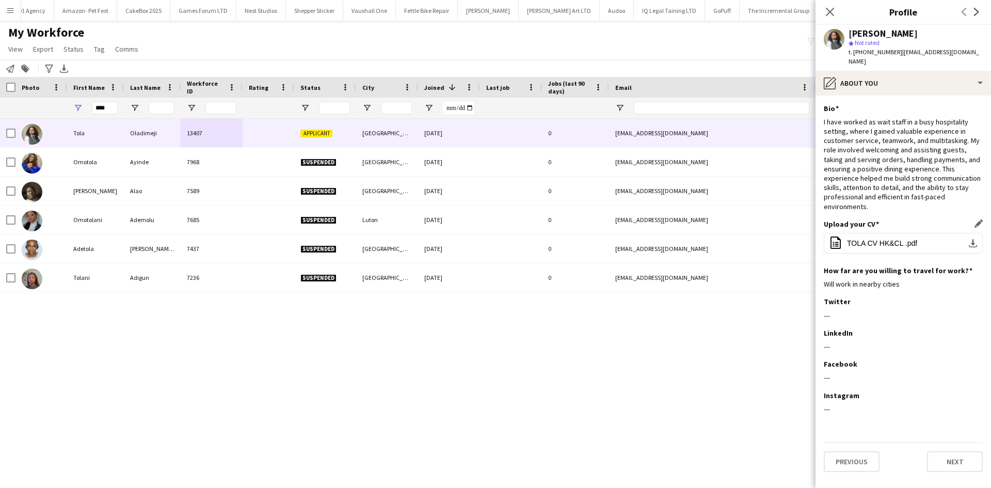
click at [893, 223] on div "Upload your CV Edit this field office-file-sheet TOLA CV HK&CL .pdf download-bo…" at bounding box center [903, 242] width 159 height 46
click at [896, 239] on span "TOLA CV HK&CL .pdf" at bounding box center [882, 243] width 70 height 8
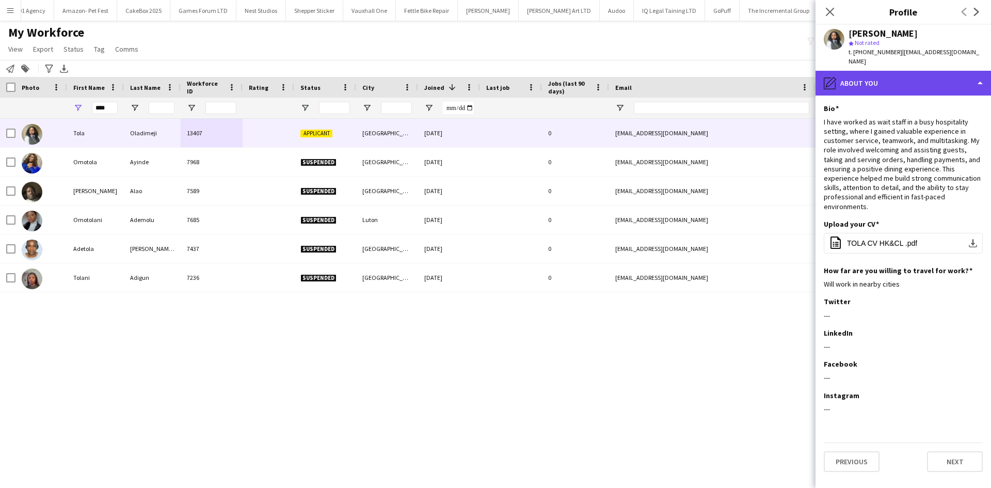
click at [894, 74] on div "pencil4 About you" at bounding box center [904, 83] width 176 height 25
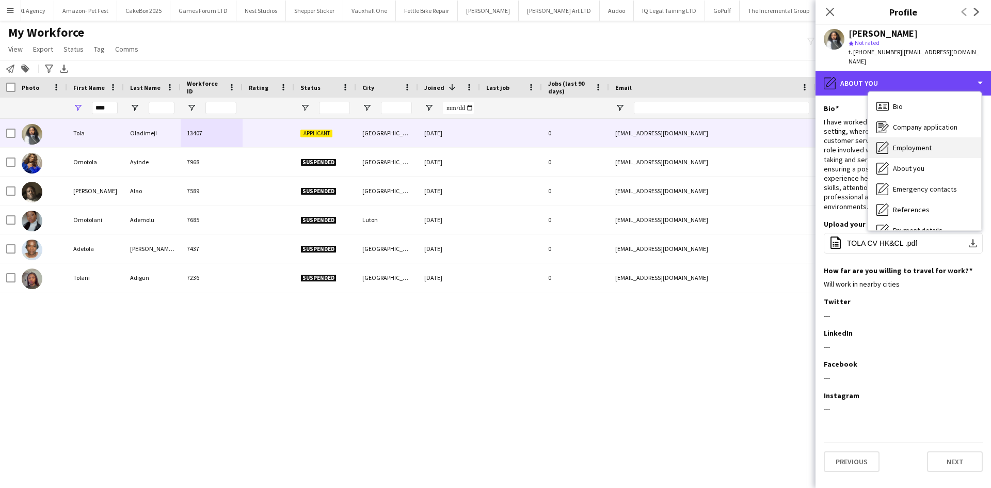
scroll to position [138, 0]
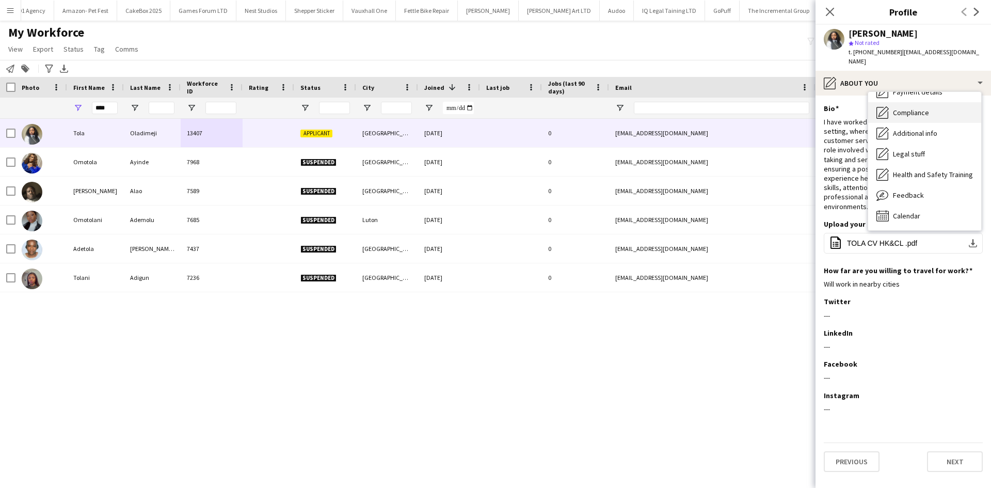
click at [913, 108] on span "Compliance" at bounding box center [911, 112] width 36 height 9
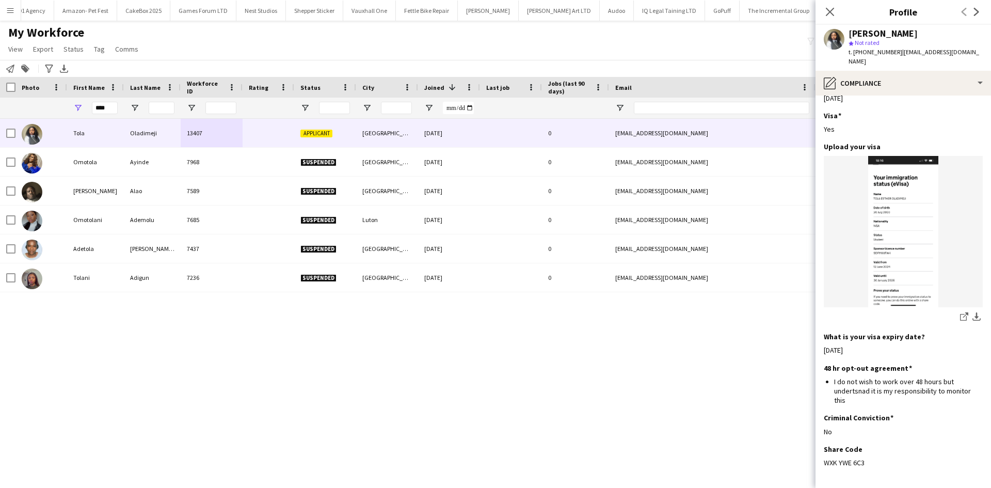
scroll to position [322, 0]
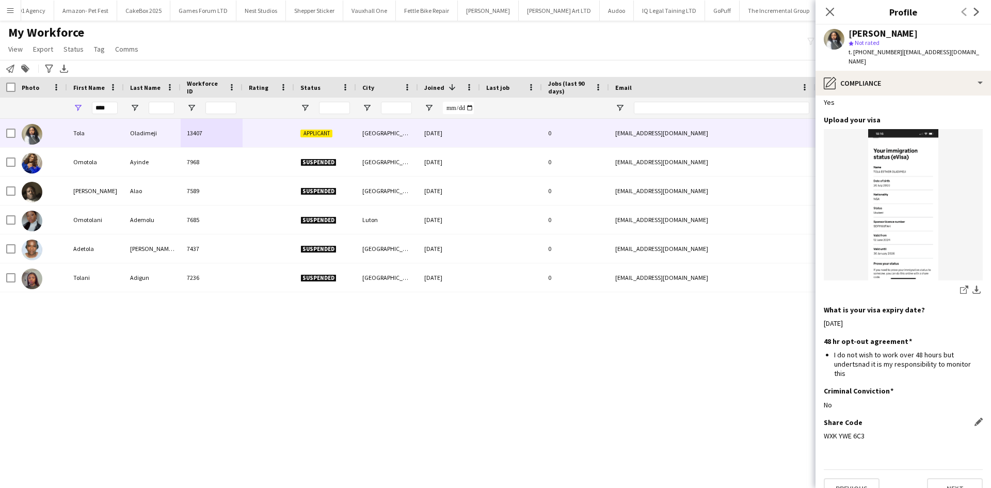
drag, startPoint x: 864, startPoint y: 418, endPoint x: 824, endPoint y: 418, distance: 39.8
click at [824, 431] on div "WXK YWE 6C3" at bounding box center [903, 435] width 159 height 9
copy div "WXK YWE 6C3"
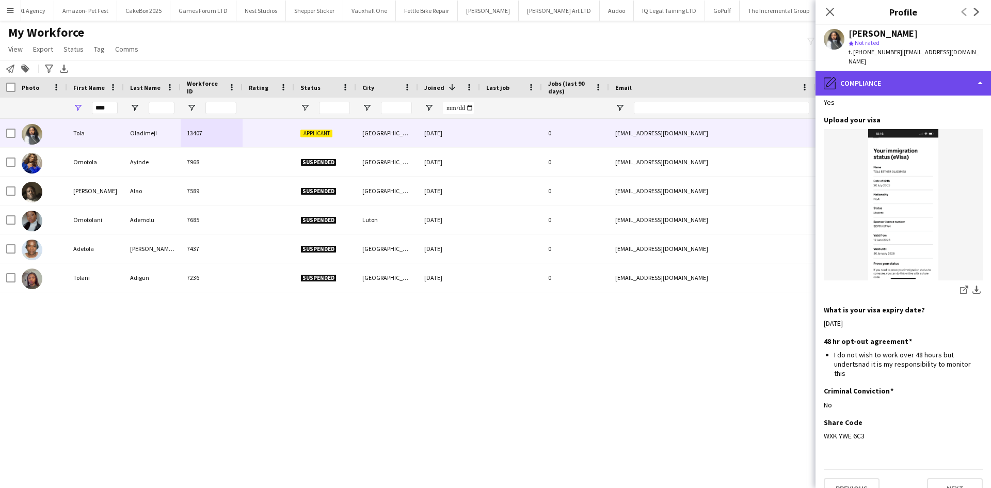
click at [932, 77] on div "pencil4 Compliance" at bounding box center [904, 83] width 176 height 25
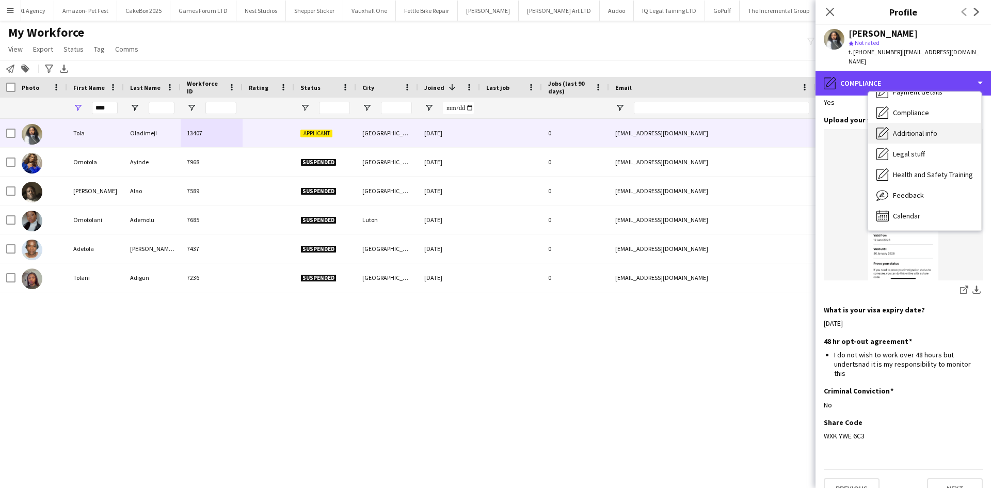
scroll to position [0, 0]
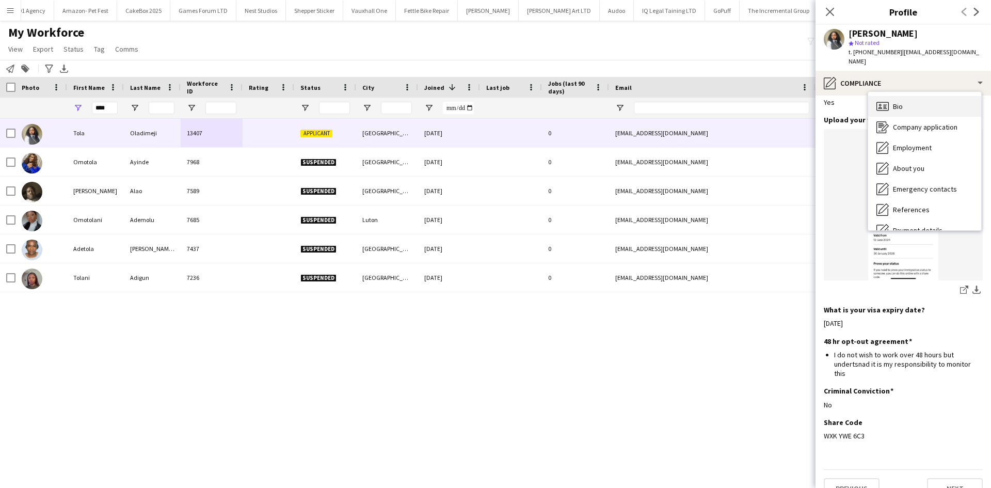
click at [937, 102] on div "Bio Bio" at bounding box center [924, 106] width 113 height 21
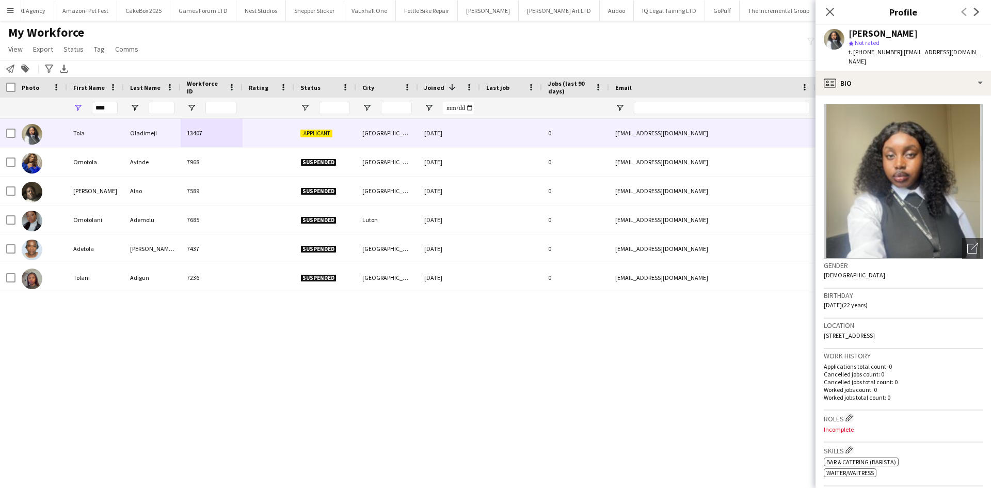
click at [19, 11] on button "Menu" at bounding box center [10, 10] width 21 height 21
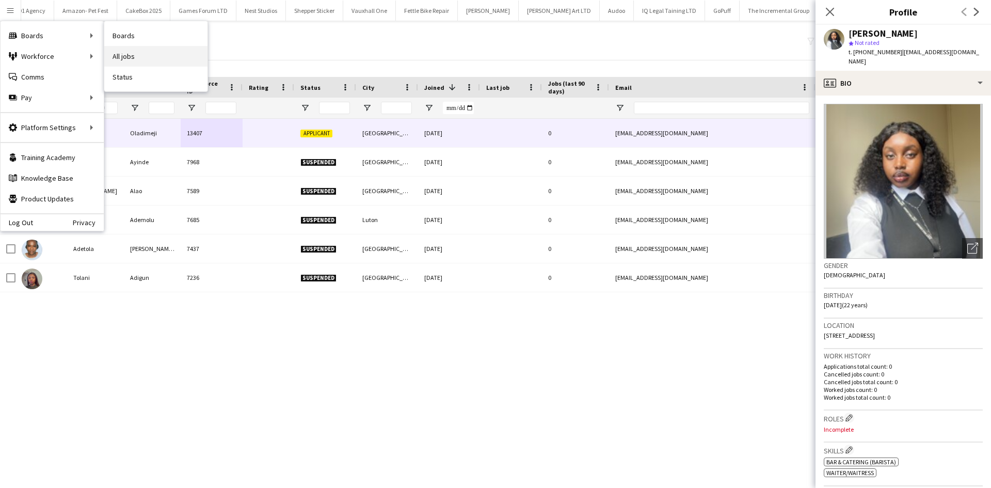
click at [141, 54] on link "All jobs" at bounding box center [155, 56] width 103 height 21
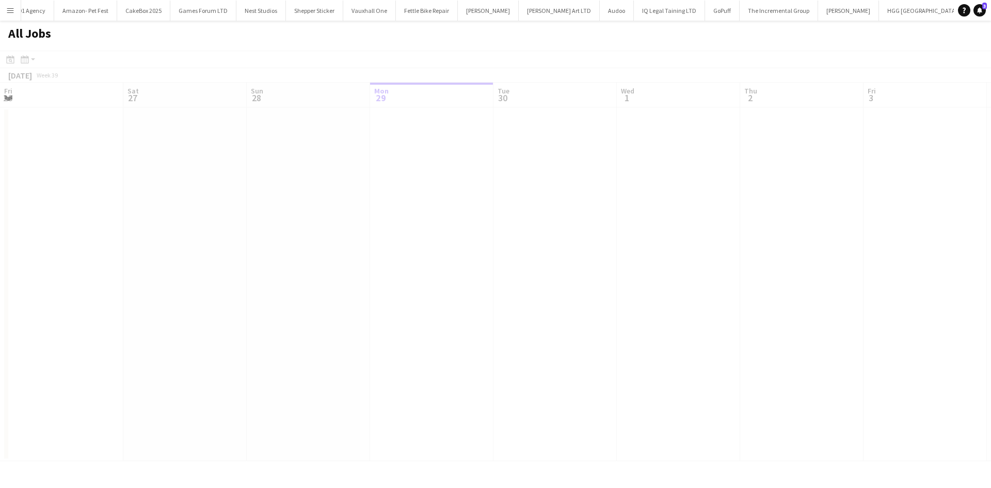
scroll to position [0, 247]
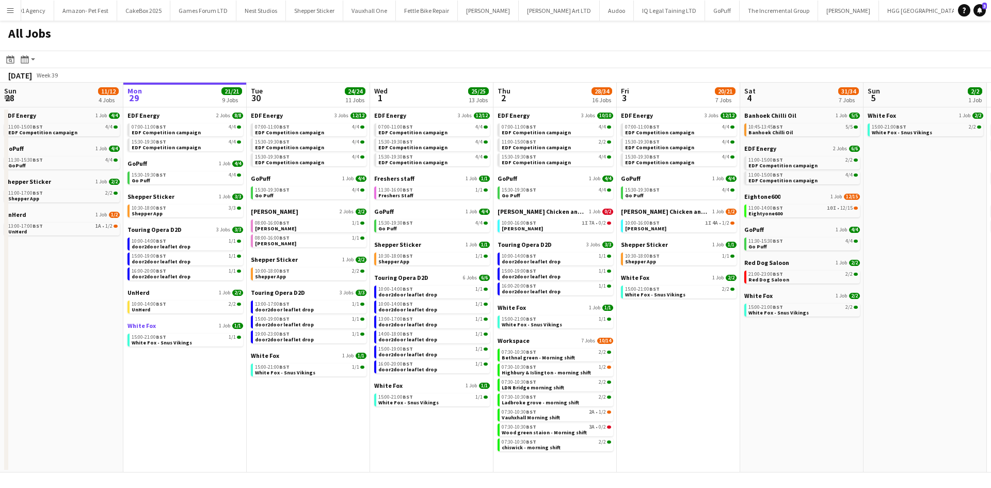
click at [130, 329] on span "White Fox" at bounding box center [142, 326] width 28 height 8
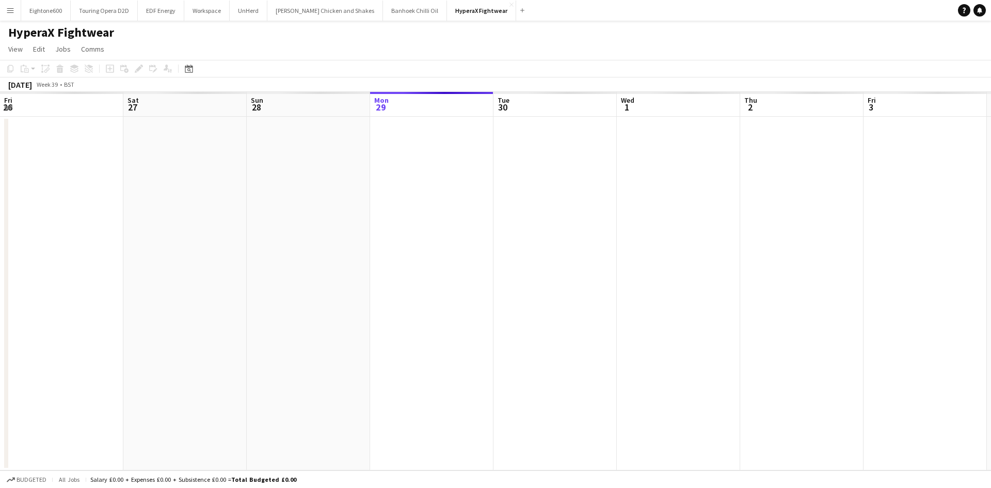
scroll to position [0, 355]
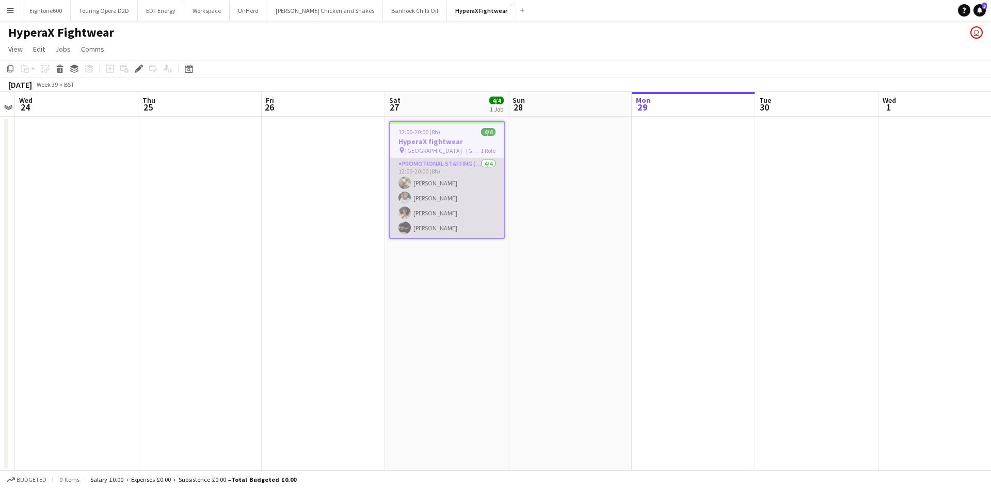
click at [449, 219] on app-card-role "Promotional Staffing (Brand Ambassadors) 4/4 12:00-20:00 (8h) Joshua Adepoju Sa…" at bounding box center [447, 198] width 114 height 80
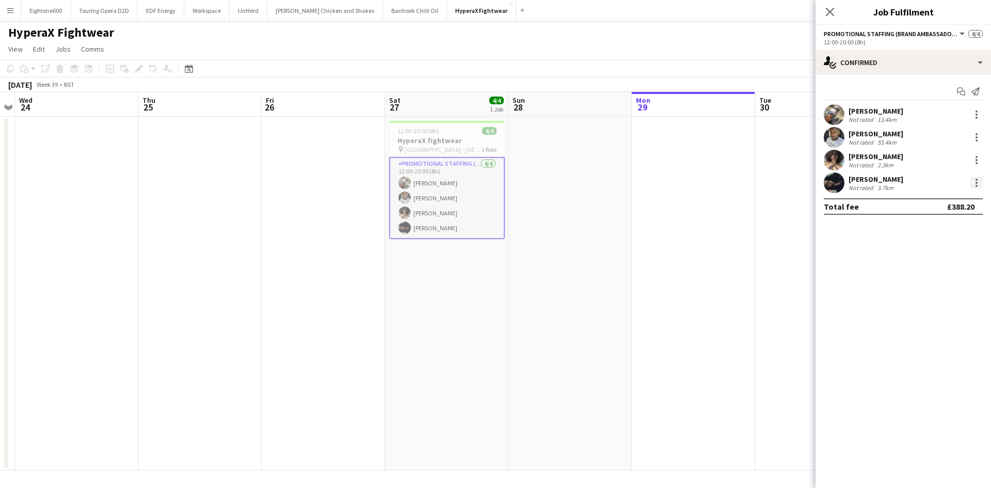
click at [975, 181] on div at bounding box center [977, 183] width 12 height 12
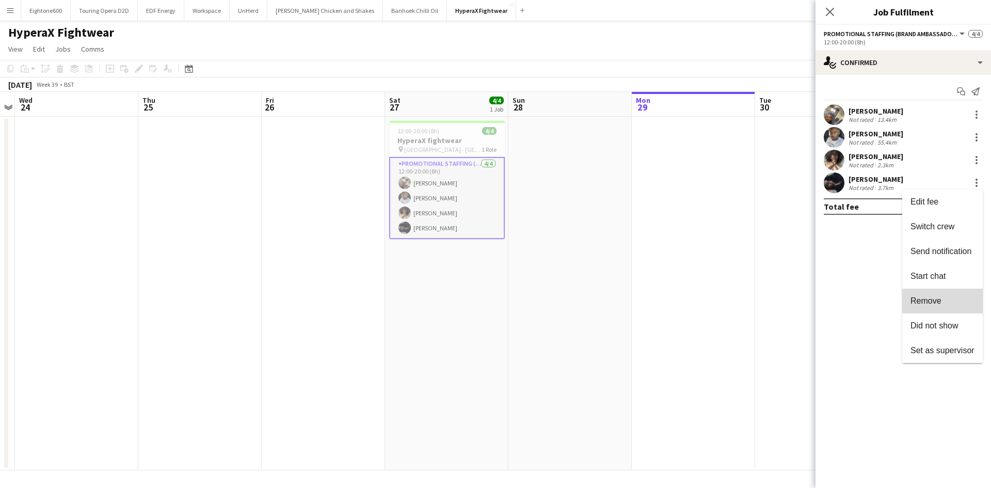
click at [939, 298] on span "Remove" at bounding box center [926, 300] width 31 height 9
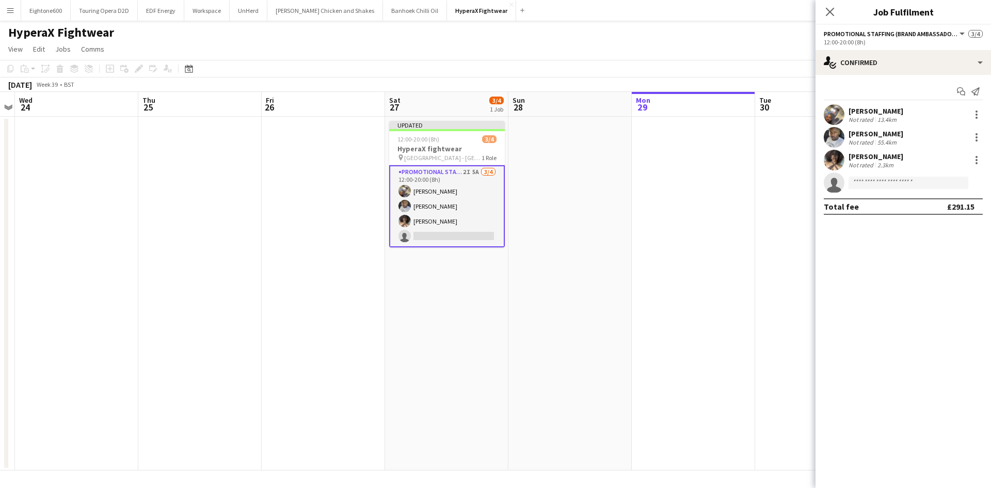
click at [629, 252] on app-date-cell at bounding box center [570, 294] width 123 height 354
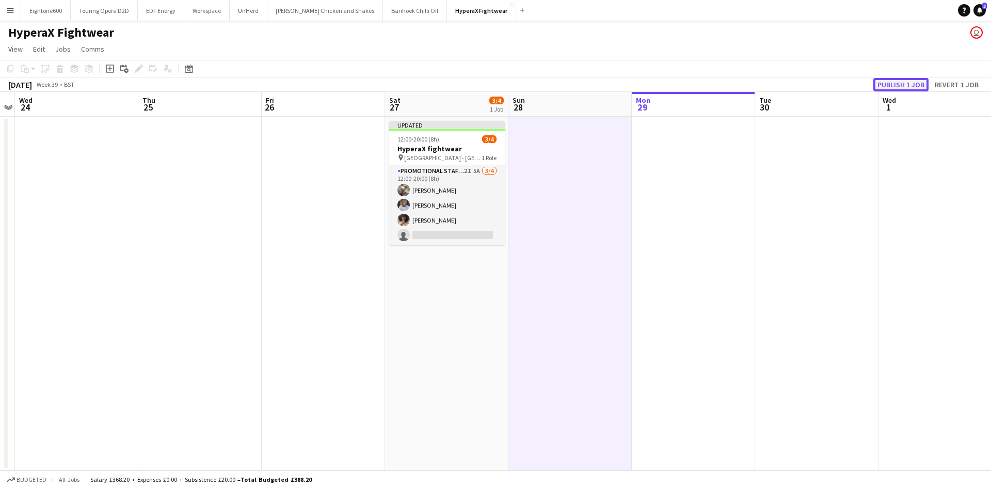
click at [901, 85] on button "Publish 1 job" at bounding box center [901, 84] width 55 height 13
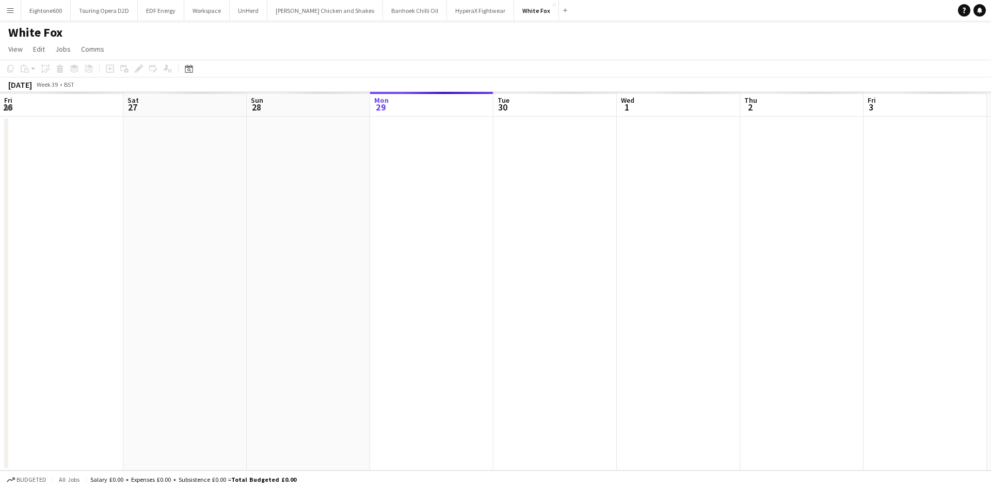
scroll to position [0, 247]
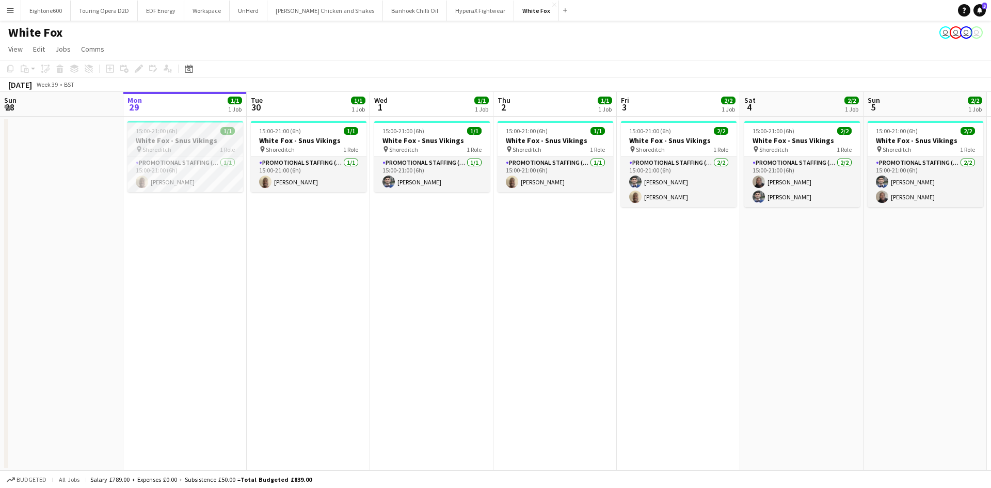
click at [207, 140] on h3 "White Fox - Snus Vikings" at bounding box center [186, 140] width 116 height 9
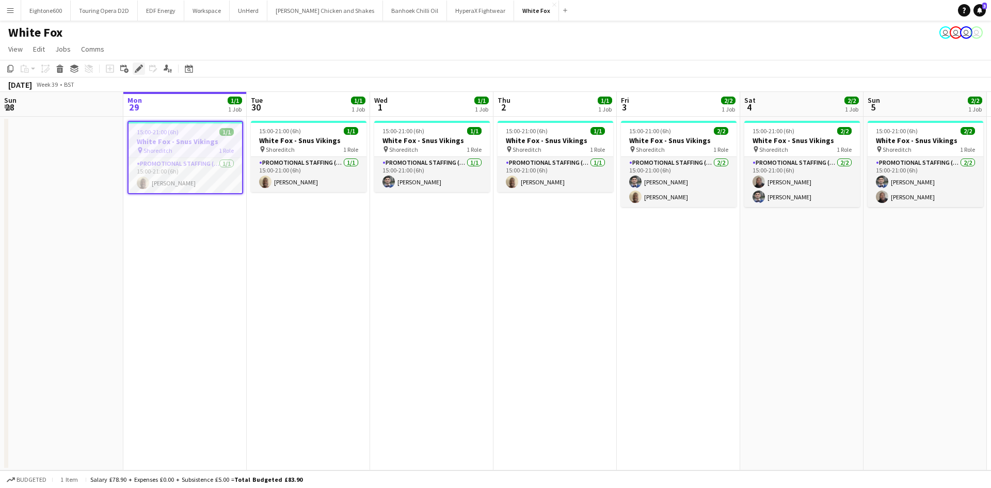
click at [141, 71] on icon "Edit" at bounding box center [139, 69] width 8 height 8
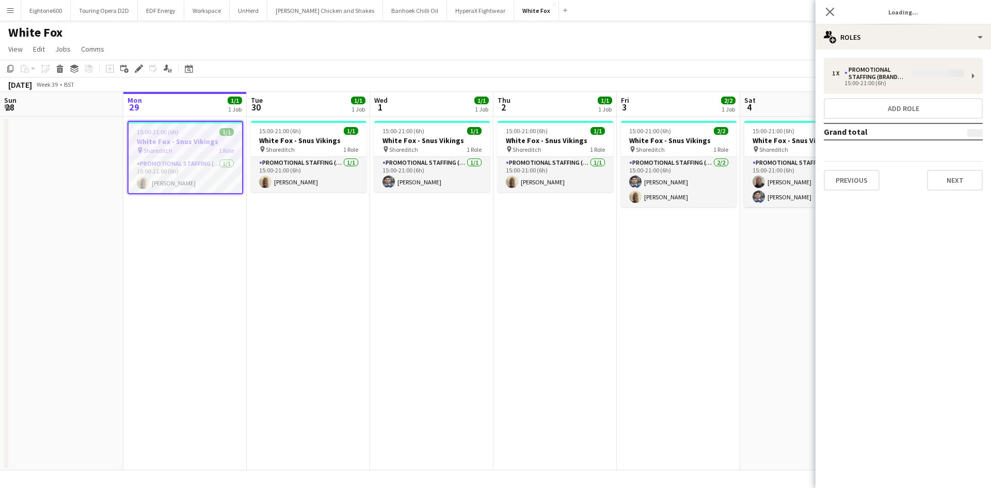
type input "**********"
click at [941, 185] on button "Next" at bounding box center [955, 180] width 56 height 21
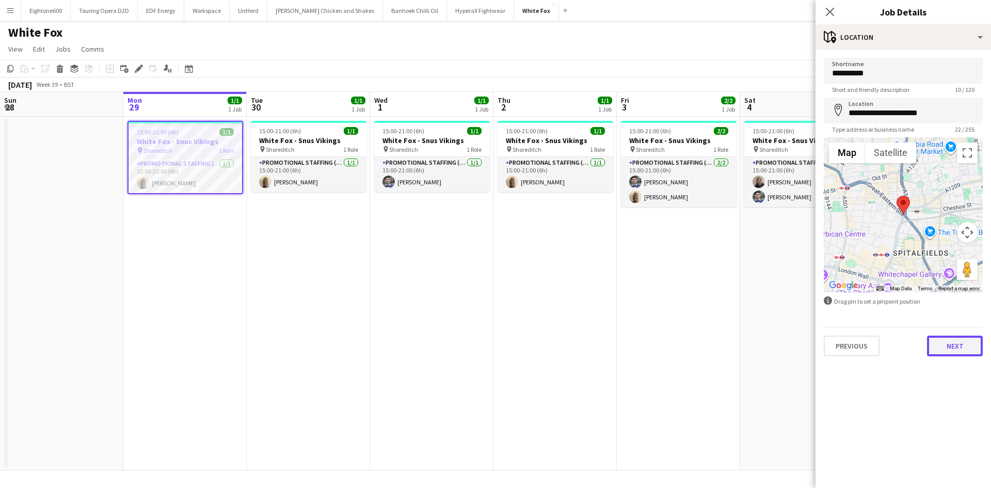
click at [954, 351] on button "Next" at bounding box center [955, 346] width 56 height 21
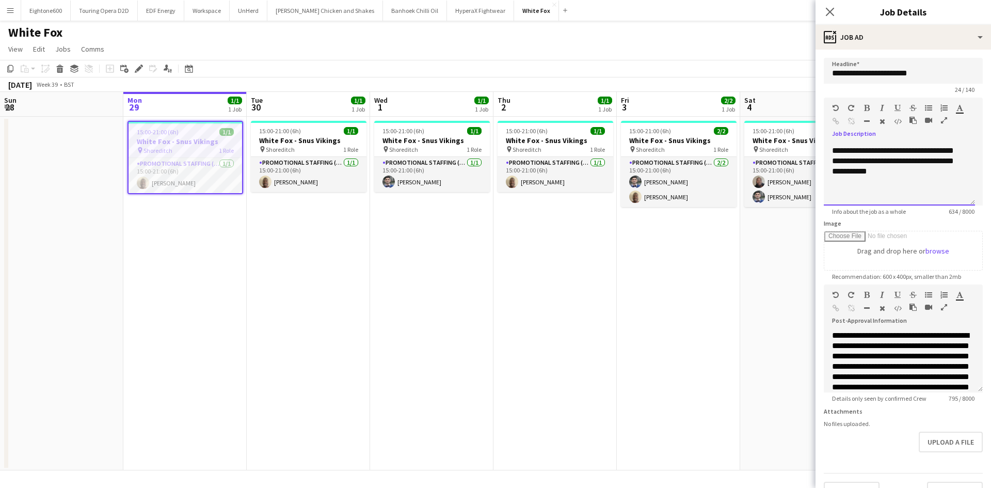
scroll to position [215, 0]
